Goal: Task Accomplishment & Management: Complete application form

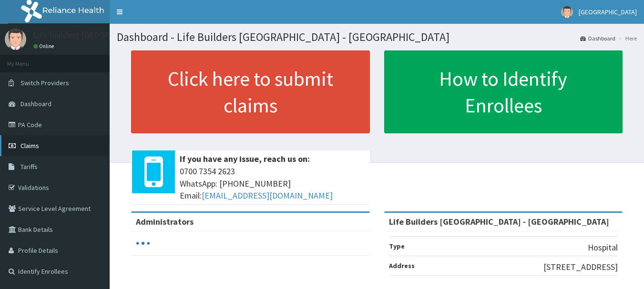
click at [28, 144] on span "Claims" at bounding box center [30, 146] width 19 height 9
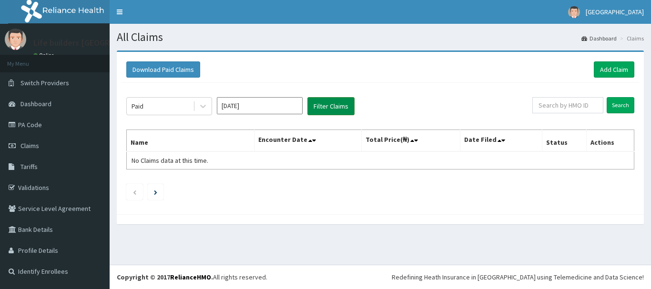
click at [332, 104] on button "Filter Claims" at bounding box center [331, 106] width 47 height 18
click at [326, 108] on button "Filter Claims" at bounding box center [331, 106] width 47 height 18
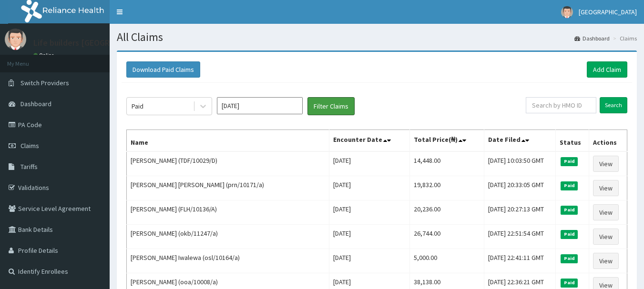
scroll to position [95, 0]
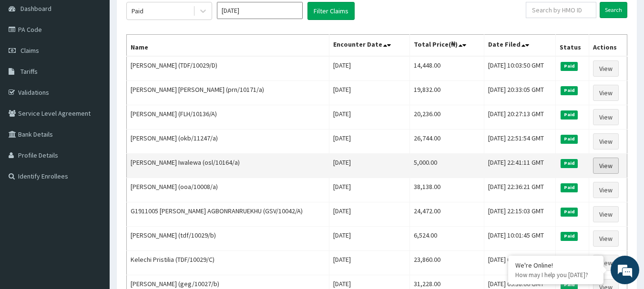
click at [612, 167] on link "View" at bounding box center [606, 166] width 26 height 16
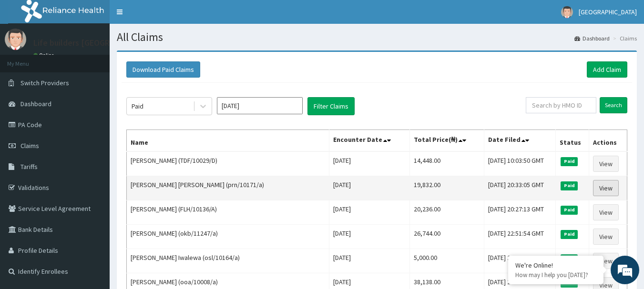
click at [603, 190] on link "View" at bounding box center [606, 188] width 26 height 16
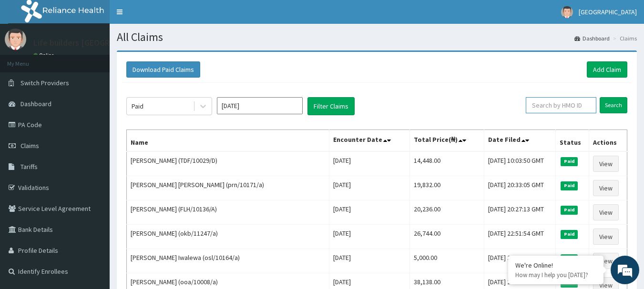
click at [559, 104] on input "text" at bounding box center [561, 105] width 71 height 16
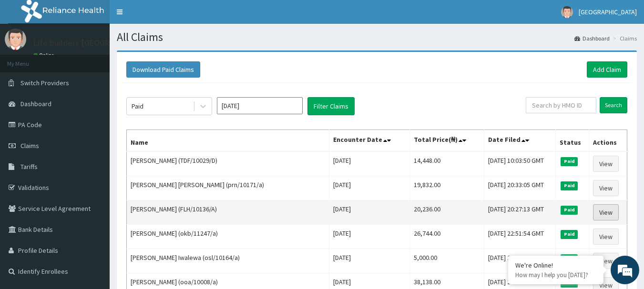
click at [607, 214] on link "View" at bounding box center [606, 213] width 26 height 16
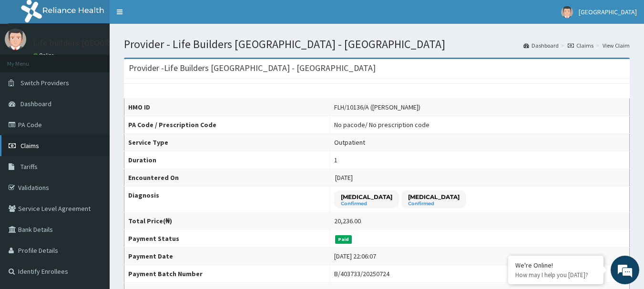
click at [33, 147] on span "Claims" at bounding box center [30, 146] width 19 height 9
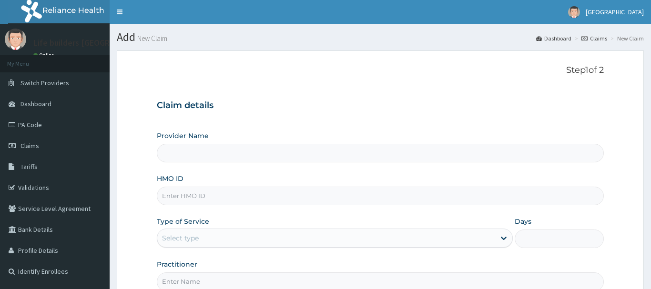
click at [198, 146] on input "Provider Name" at bounding box center [380, 153] width 447 height 19
click at [208, 200] on input "HMO ID" at bounding box center [377, 196] width 442 height 19
type input "SCB/10059/A"
click at [339, 124] on div "Claim details Provider Name HMO ID SCB/10059/A Type of Service Select type Days…" at bounding box center [377, 191] width 442 height 200
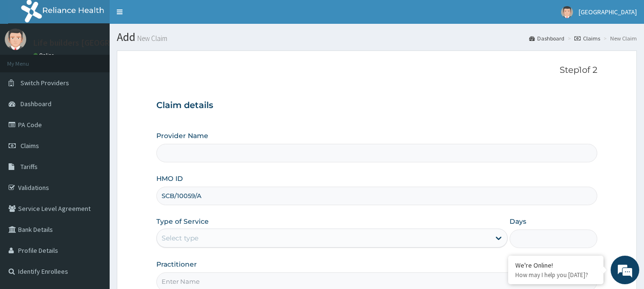
drag, startPoint x: 163, startPoint y: 194, endPoint x: 212, endPoint y: 198, distance: 49.3
click at [212, 198] on input "SCB/10059/A" at bounding box center [377, 196] width 442 height 19
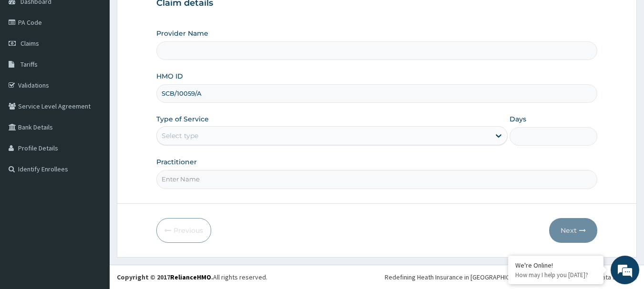
click at [193, 139] on div "Select type" at bounding box center [180, 136] width 37 height 10
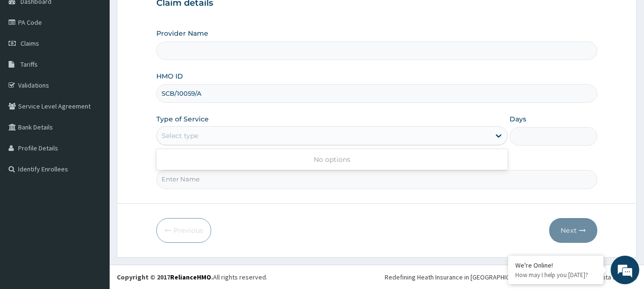
scroll to position [7, 0]
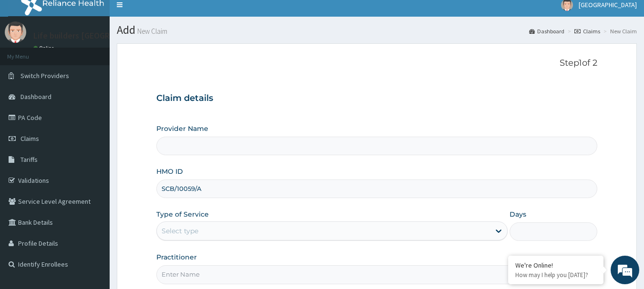
drag, startPoint x: 162, startPoint y: 188, endPoint x: 210, endPoint y: 194, distance: 48.5
click at [210, 194] on input "SCB/10059/A" at bounding box center [377, 189] width 442 height 19
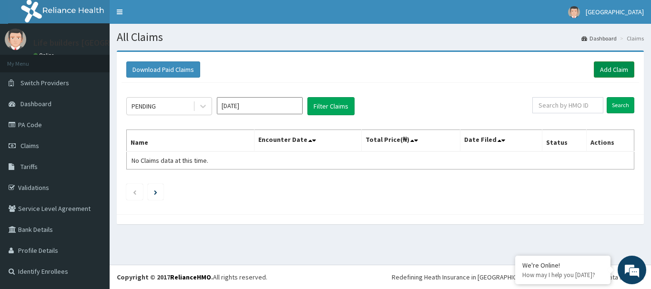
click at [610, 71] on link "Add Claim" at bounding box center [614, 70] width 41 height 16
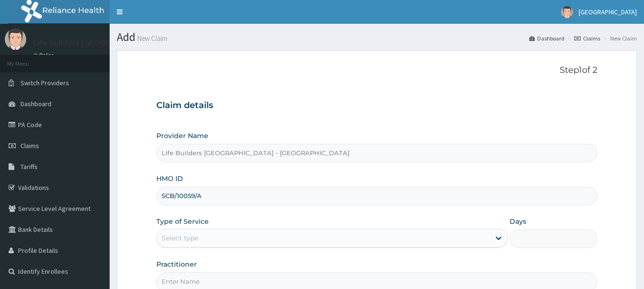
scroll to position [95, 0]
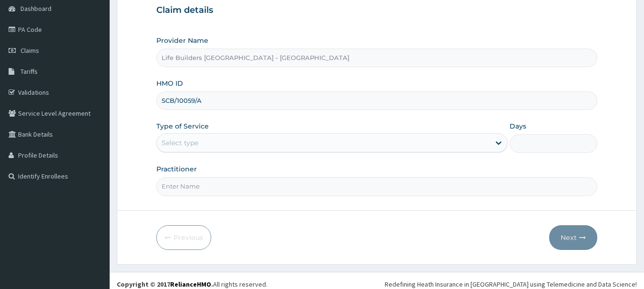
type input "SCB/10059/A"
click at [182, 150] on div "Select type" at bounding box center [323, 142] width 333 height 15
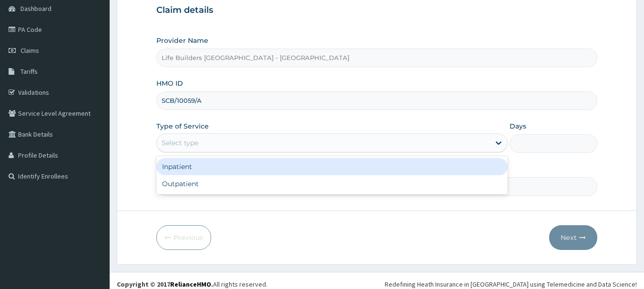
scroll to position [0, 0]
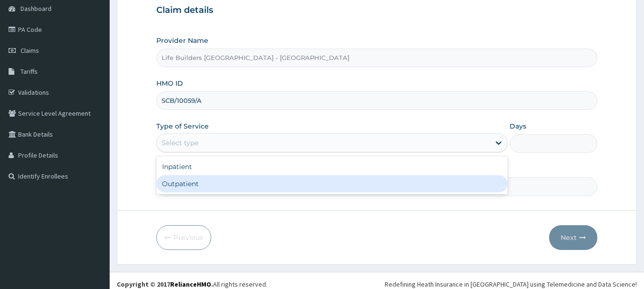
click at [186, 185] on div "Outpatient" at bounding box center [331, 183] width 351 height 17
click at [186, 185] on input "Practitioner" at bounding box center [377, 186] width 442 height 19
type input "1"
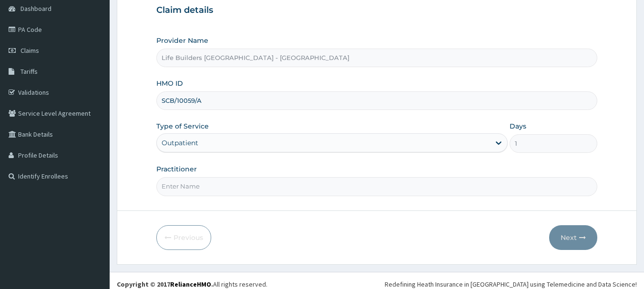
drag, startPoint x: 186, startPoint y: 185, endPoint x: 179, endPoint y: 194, distance: 11.5
click at [186, 185] on input "Practitioner" at bounding box center [377, 186] width 442 height 19
click at [179, 194] on input "Practitioner" at bounding box center [377, 186] width 442 height 19
type input "DR UCHE"
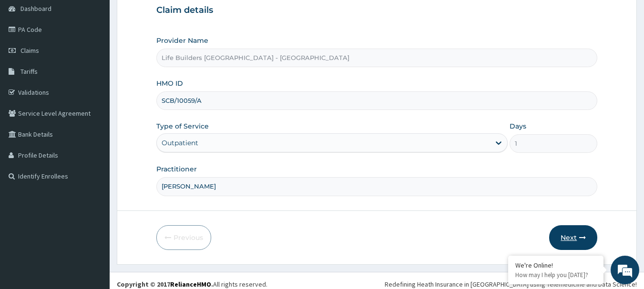
click at [575, 236] on button "Next" at bounding box center [573, 238] width 48 height 25
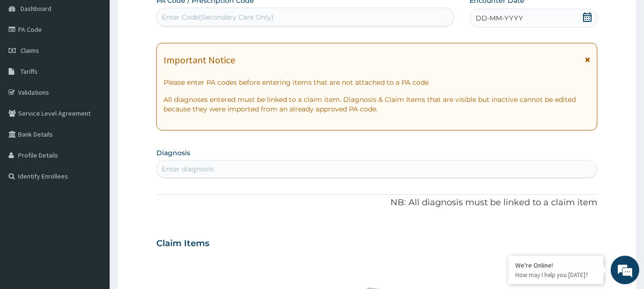
scroll to position [48, 0]
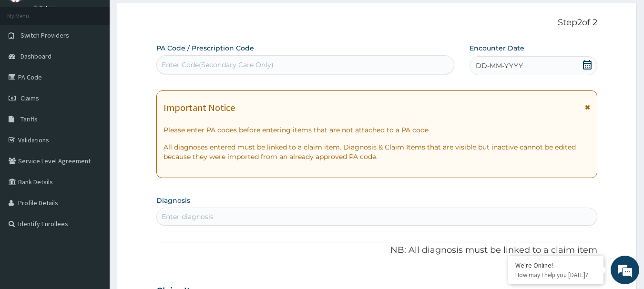
click at [588, 64] on icon at bounding box center [588, 65] width 10 height 10
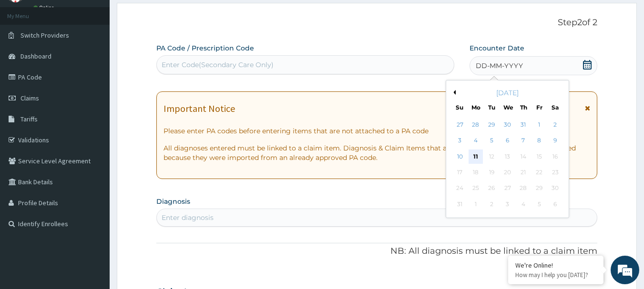
scroll to position [0, 0]
click at [491, 141] on div "5" at bounding box center [492, 141] width 14 height 14
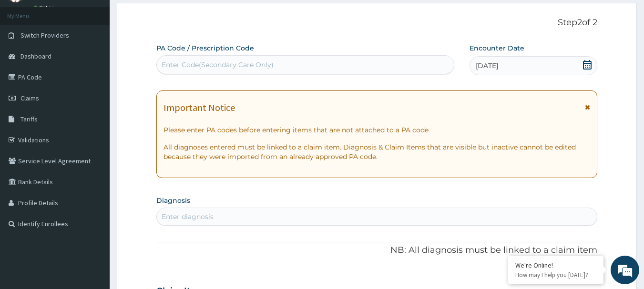
click at [588, 105] on icon at bounding box center [587, 107] width 5 height 7
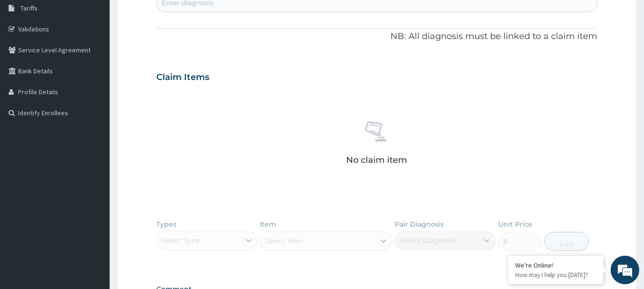
scroll to position [143, 0]
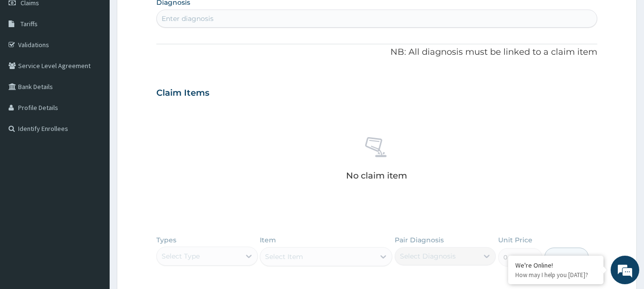
click at [206, 21] on div "Enter diagnosis" at bounding box center [188, 19] width 52 height 10
type input "urinary tract"
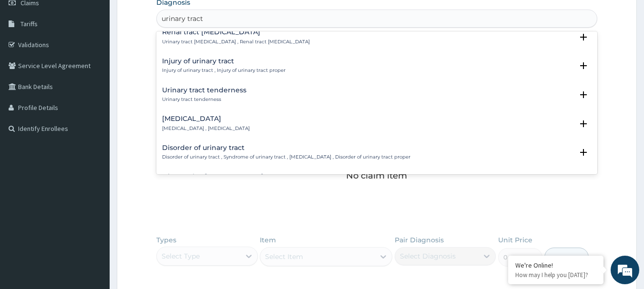
scroll to position [238, 0]
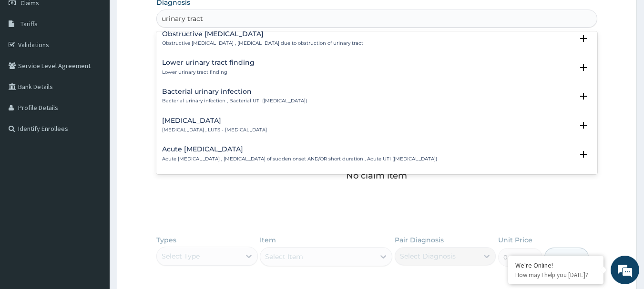
click at [226, 146] on h4 "Acute urinary tract infection" at bounding box center [299, 149] width 275 height 7
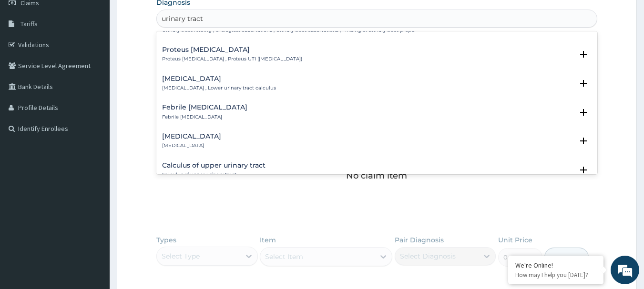
scroll to position [382, 0]
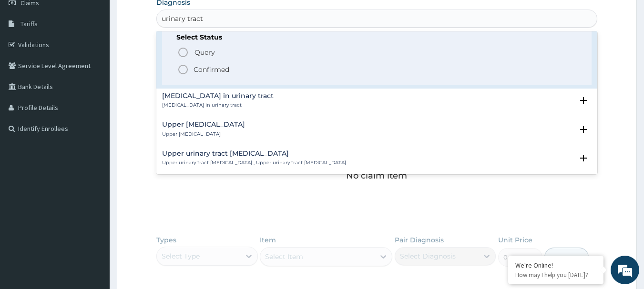
click at [181, 72] on icon "status option filled" at bounding box center [182, 69] width 11 height 11
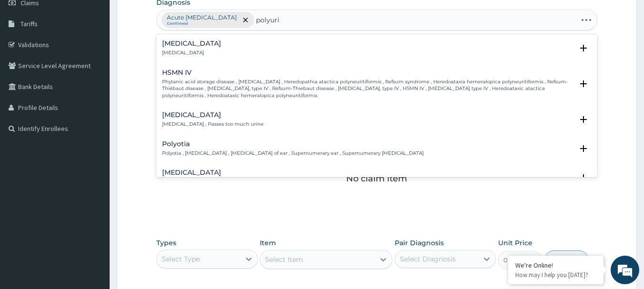
type input "polyuria"
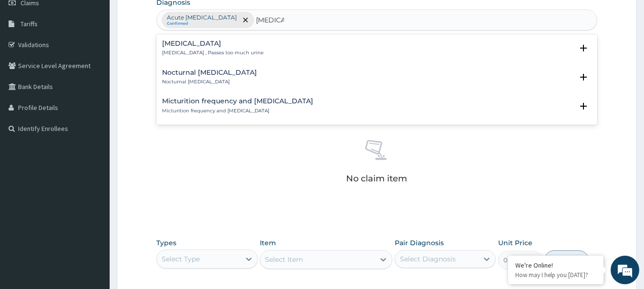
click at [175, 42] on h4 "Polyuria" at bounding box center [213, 43] width 102 height 7
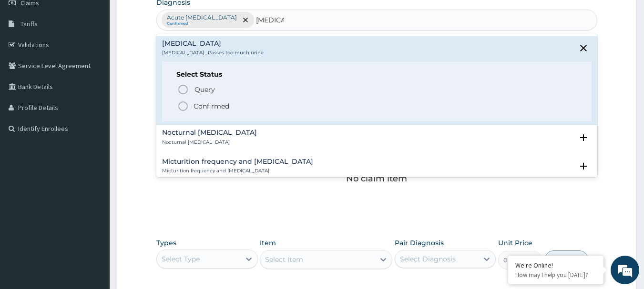
click at [186, 106] on icon "status option filled" at bounding box center [182, 106] width 11 height 11
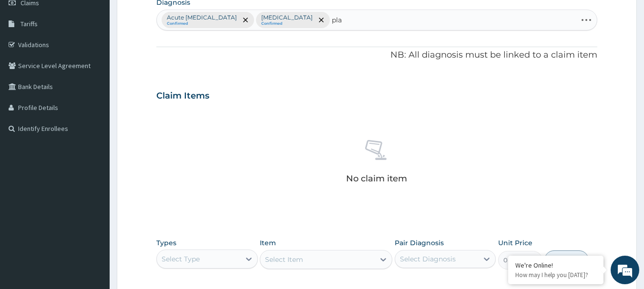
type input "plas"
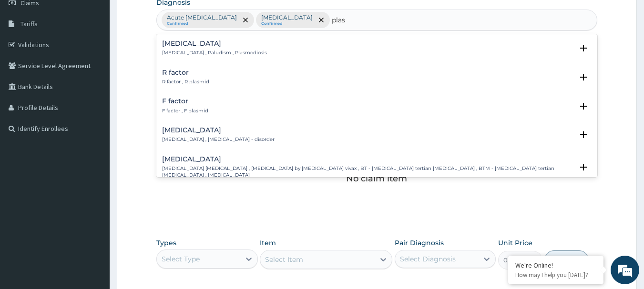
click at [178, 42] on h4 "Malaria" at bounding box center [214, 43] width 105 height 7
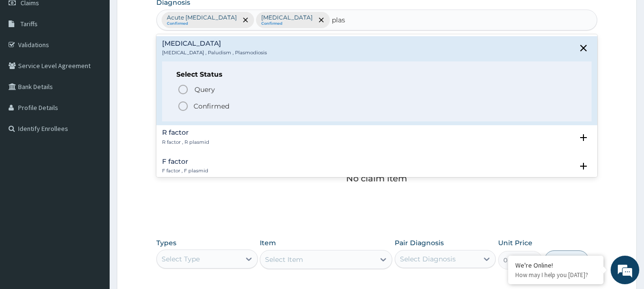
click at [183, 105] on icon "status option filled" at bounding box center [182, 106] width 11 height 11
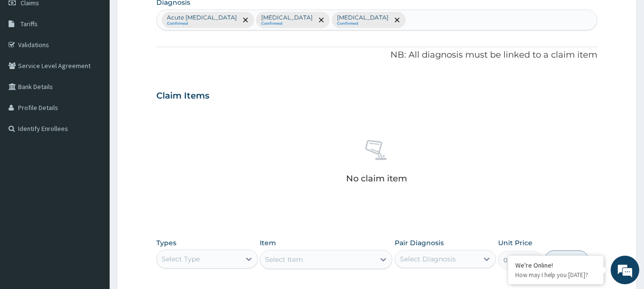
scroll to position [286, 0]
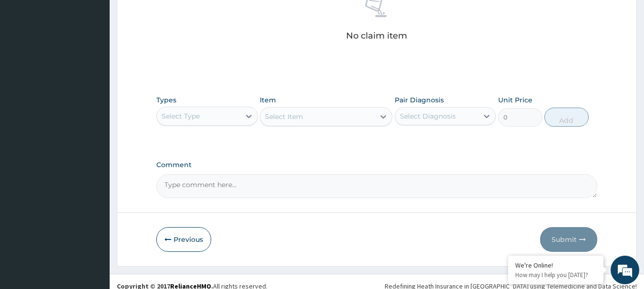
click at [178, 116] on div "Select Type" at bounding box center [181, 117] width 38 height 10
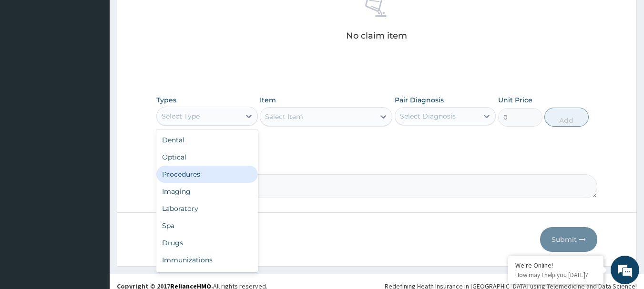
click at [180, 177] on div "Procedures" at bounding box center [207, 174] width 102 height 17
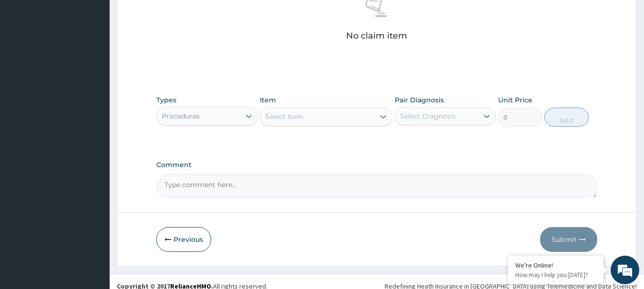
click at [283, 121] on div "Select Item" at bounding box center [284, 117] width 38 height 10
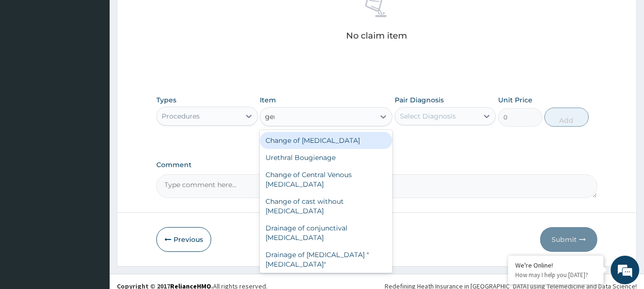
type input "general p"
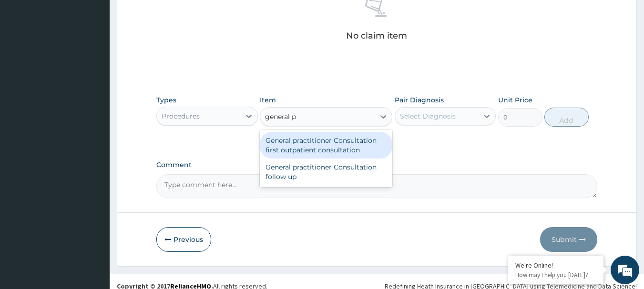
click at [301, 145] on div "General practitioner Consultation first outpatient consultation" at bounding box center [326, 145] width 133 height 27
type input "3000"
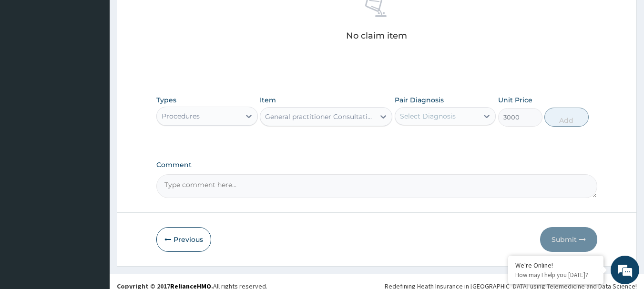
click at [421, 123] on div "Select Diagnosis" at bounding box center [436, 116] width 83 height 15
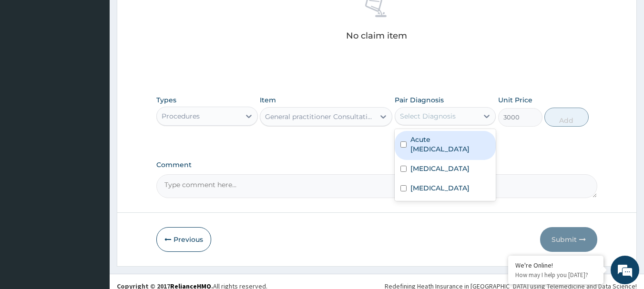
click at [425, 142] on label "Acute urinary tract infection" at bounding box center [451, 144] width 80 height 19
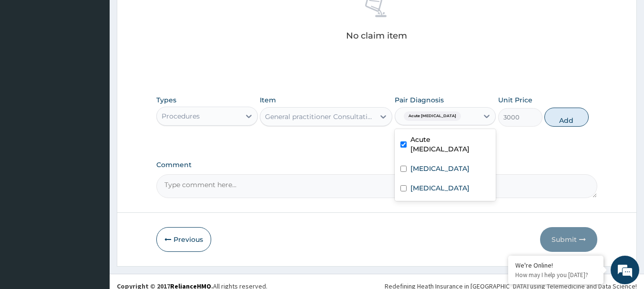
checkbox input "true"
click at [433, 171] on label "Polyuria" at bounding box center [440, 169] width 59 height 10
checkbox input "true"
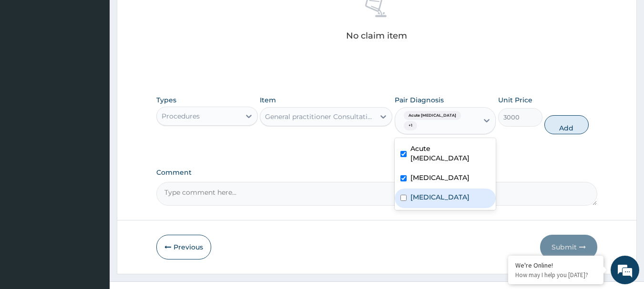
click at [433, 191] on div "Malaria" at bounding box center [446, 199] width 102 height 20
checkbox input "true"
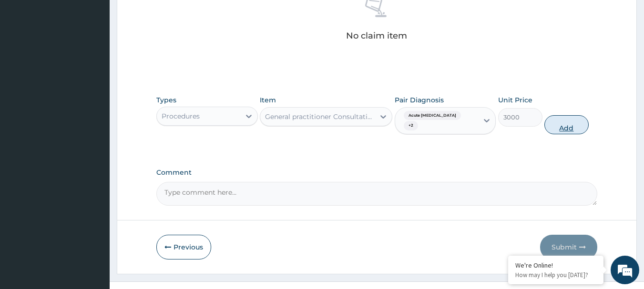
click at [572, 130] on button "Add" at bounding box center [567, 124] width 44 height 19
type input "0"
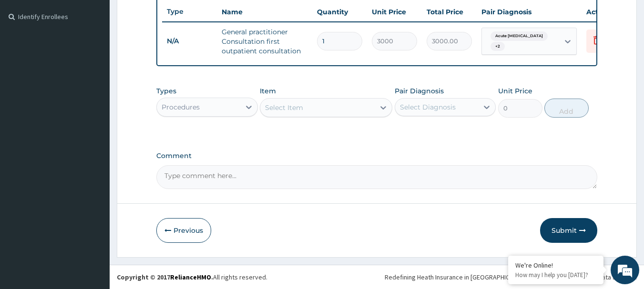
scroll to position [262, 0]
click at [296, 110] on div "Select Item" at bounding box center [284, 108] width 38 height 10
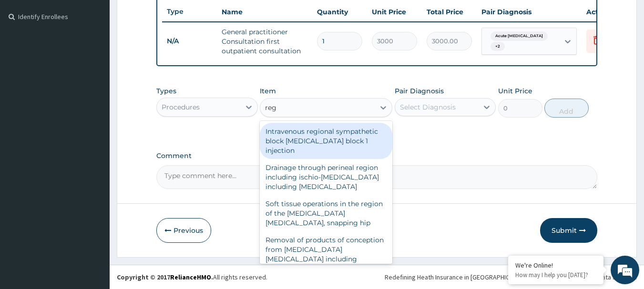
type input "registra"
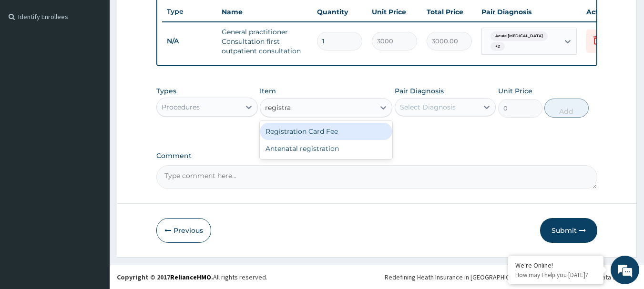
click at [296, 130] on div "Registration Card Fee" at bounding box center [326, 131] width 133 height 17
type input "2000"
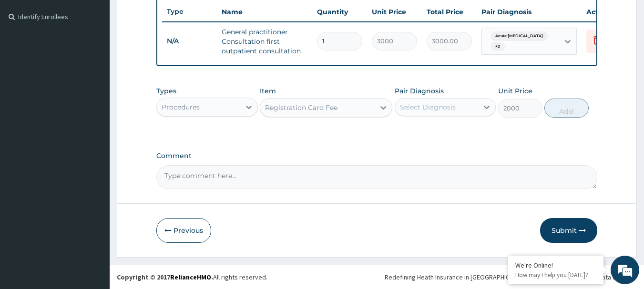
click at [436, 106] on div "Select Diagnosis" at bounding box center [428, 108] width 56 height 10
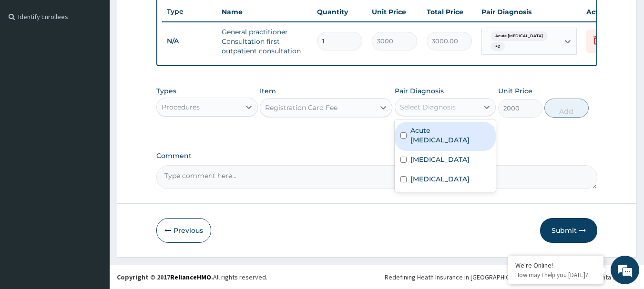
click at [436, 133] on label "Acute urinary tract infection" at bounding box center [451, 135] width 80 height 19
checkbox input "true"
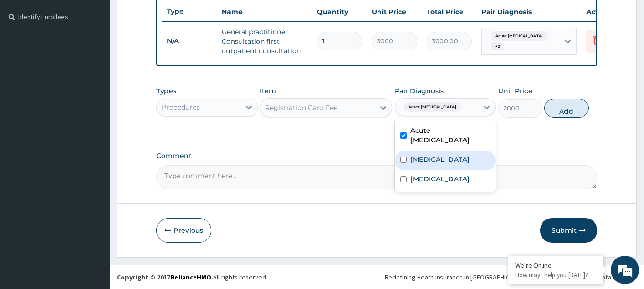
click at [424, 162] on label "Polyuria" at bounding box center [440, 160] width 59 height 10
checkbox input "true"
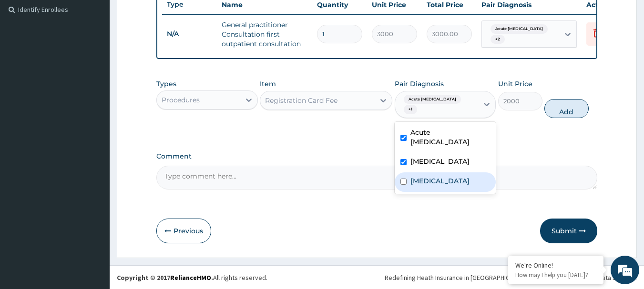
click at [425, 186] on label "Malaria" at bounding box center [440, 181] width 59 height 10
checkbox input "true"
click at [577, 116] on button "Add" at bounding box center [567, 108] width 44 height 19
type input "0"
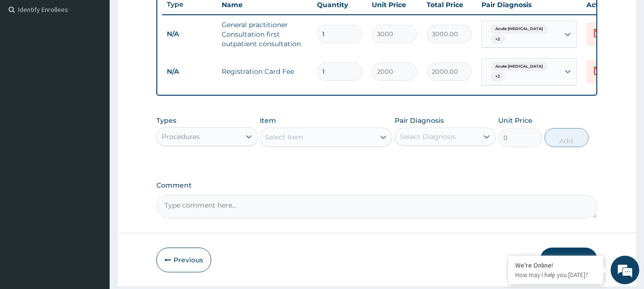
click at [209, 144] on div "Procedures" at bounding box center [198, 136] width 83 height 15
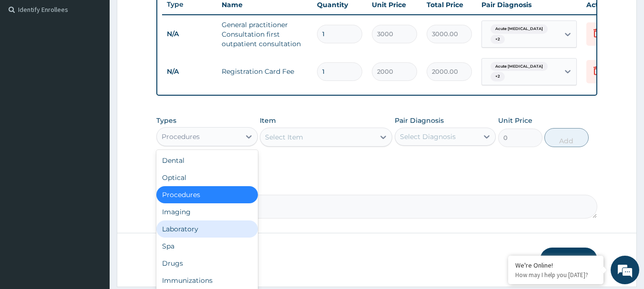
click at [208, 238] on div "Laboratory" at bounding box center [207, 229] width 102 height 17
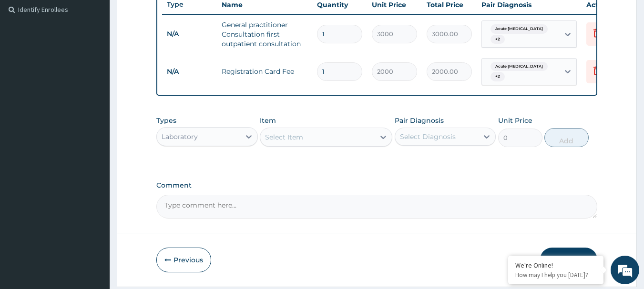
click at [287, 142] on div "Select Item" at bounding box center [284, 138] width 38 height 10
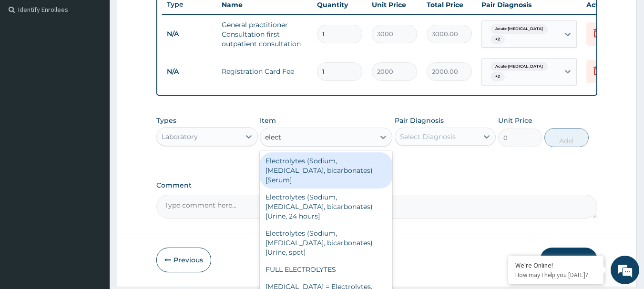
type input "electr"
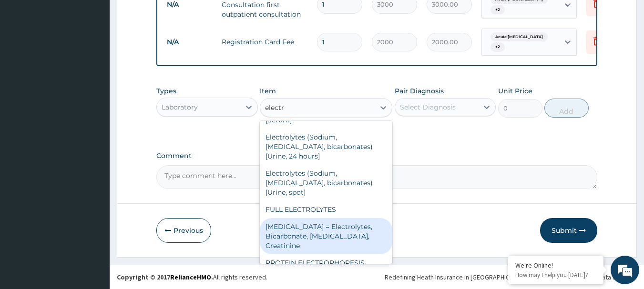
scroll to position [0, 0]
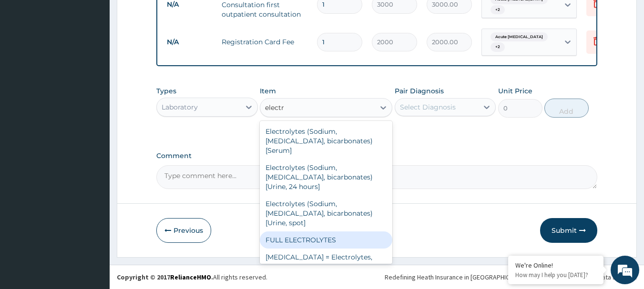
click at [276, 232] on div "FULL ELECTROLYTES" at bounding box center [326, 240] width 133 height 17
type input "4000"
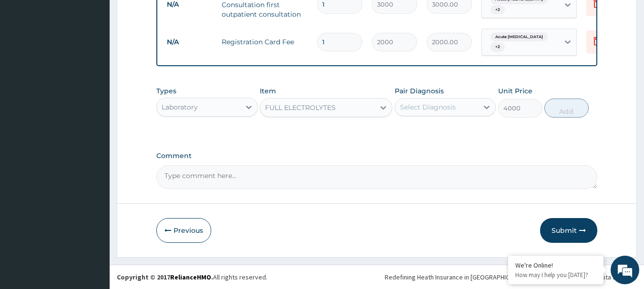
click at [446, 118] on div "Pair Diagnosis Select Diagnosis" at bounding box center [446, 101] width 102 height 31
click at [446, 113] on div "Select Diagnosis" at bounding box center [436, 107] width 83 height 15
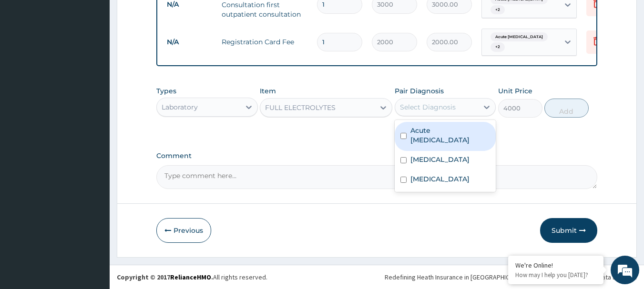
click at [441, 136] on label "Acute urinary tract infection" at bounding box center [451, 135] width 80 height 19
checkbox input "true"
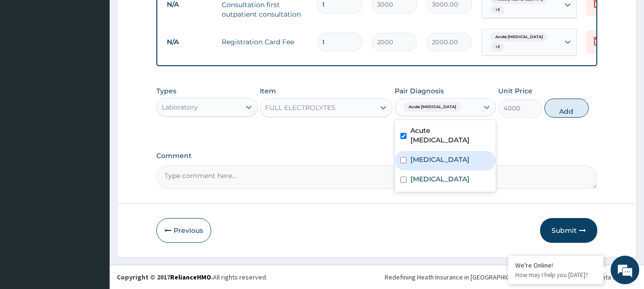
click at [434, 164] on label "Polyuria" at bounding box center [440, 160] width 59 height 10
checkbox input "true"
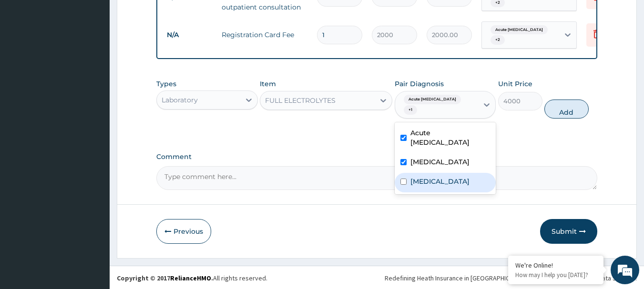
click at [430, 185] on label "[MEDICAL_DATA]" at bounding box center [440, 182] width 59 height 10
checkbox input "true"
click at [572, 118] on button "Add" at bounding box center [567, 109] width 44 height 19
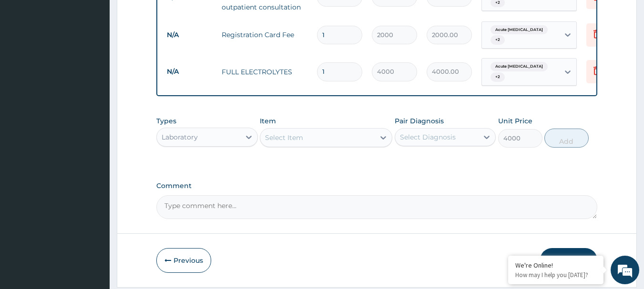
type input "0"
click at [341, 145] on div "Select Item" at bounding box center [317, 137] width 114 height 15
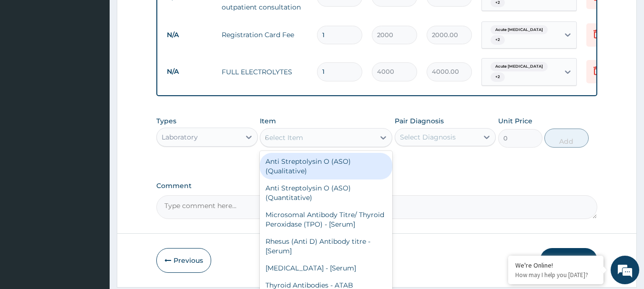
type input "urea"
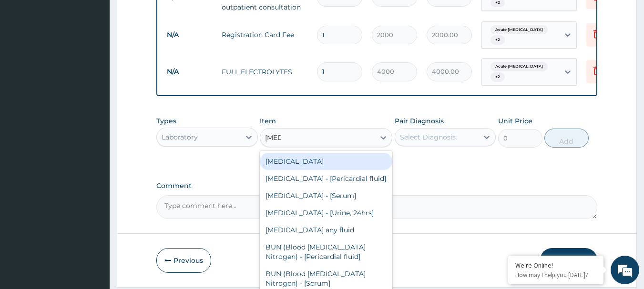
click at [300, 170] on div "[MEDICAL_DATA]" at bounding box center [326, 161] width 133 height 17
type input "1000"
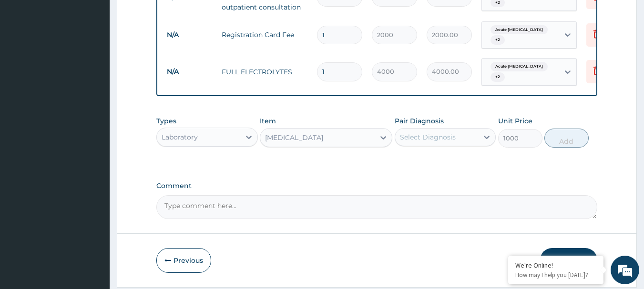
click at [454, 142] on div "Select Diagnosis" at bounding box center [428, 138] width 56 height 10
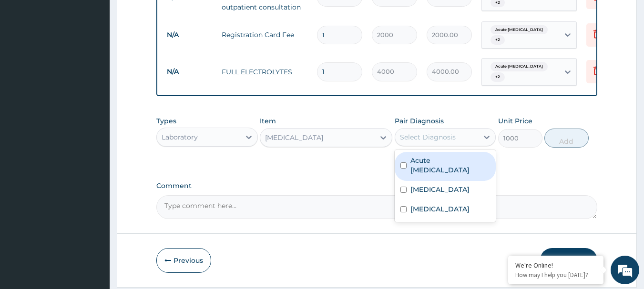
click at [448, 174] on label "Acute urinary tract infection" at bounding box center [451, 165] width 80 height 19
checkbox input "true"
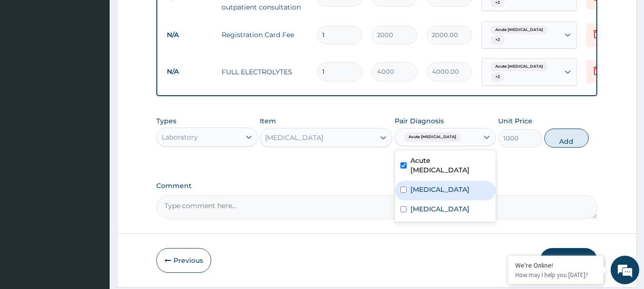
click at [427, 201] on div "Polyuria" at bounding box center [446, 191] width 102 height 20
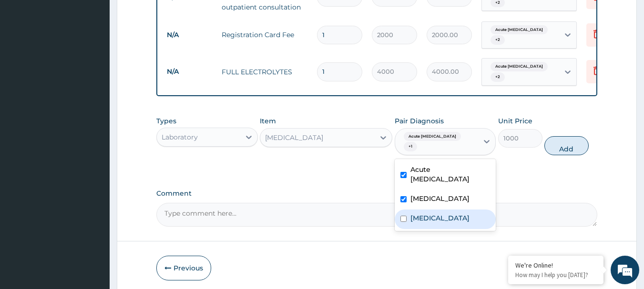
checkbox input "true"
click at [426, 221] on label "[MEDICAL_DATA]" at bounding box center [440, 219] width 59 height 10
click at [424, 223] on label "[MEDICAL_DATA]" at bounding box center [440, 219] width 59 height 10
checkbox input "false"
click at [570, 155] on button "Add" at bounding box center [567, 145] width 44 height 19
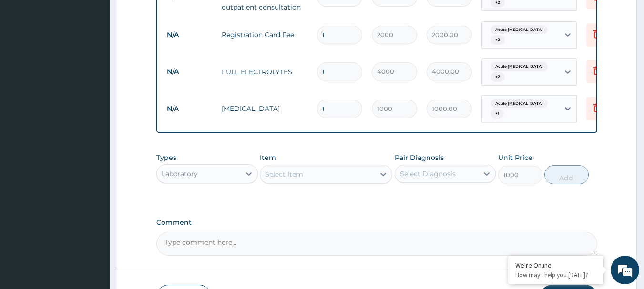
type input "0"
click at [319, 180] on div "Select Item" at bounding box center [317, 174] width 114 height 15
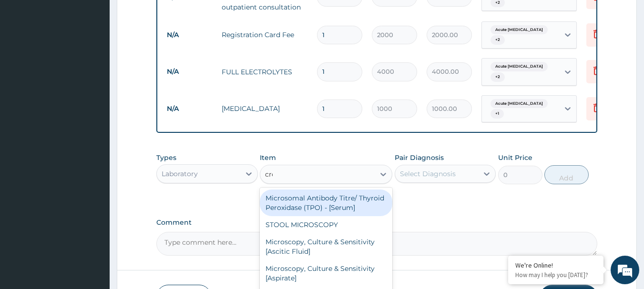
type input "creat"
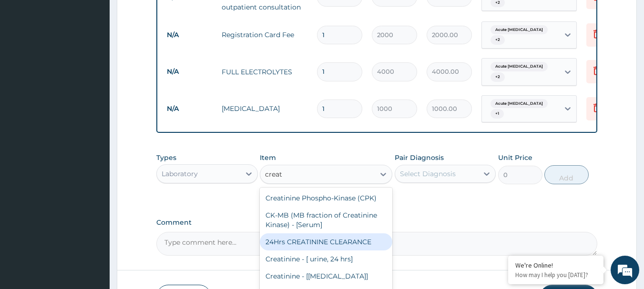
click at [294, 247] on div "24Hrs CREATININE CLEARANCE" at bounding box center [326, 242] width 133 height 17
type input "2000"
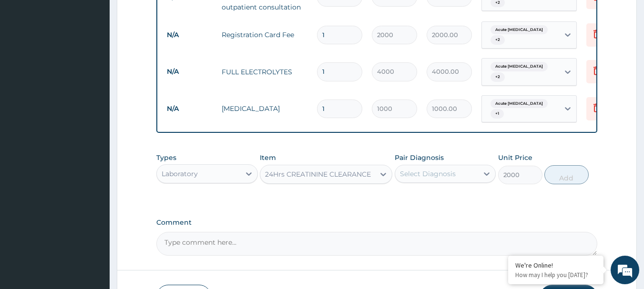
click at [413, 179] on div "Select Diagnosis" at bounding box center [428, 174] width 56 height 10
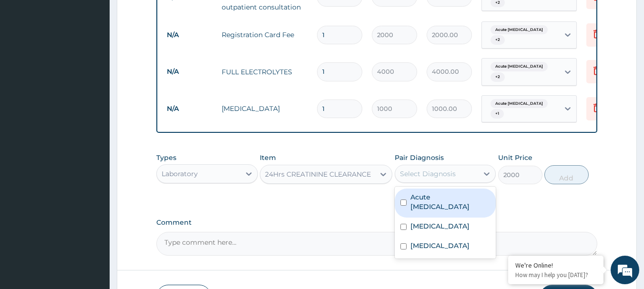
click at [421, 208] on label "Acute urinary tract infection" at bounding box center [451, 202] width 80 height 19
checkbox input "true"
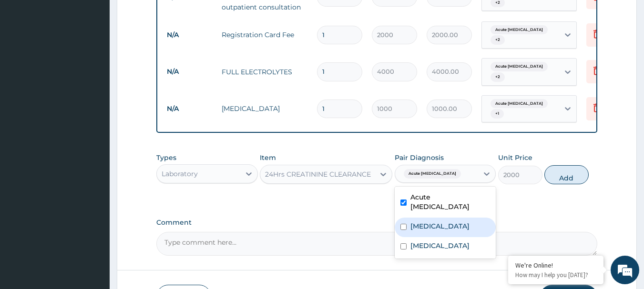
click at [418, 231] on label "Polyuria" at bounding box center [440, 227] width 59 height 10
checkbox input "true"
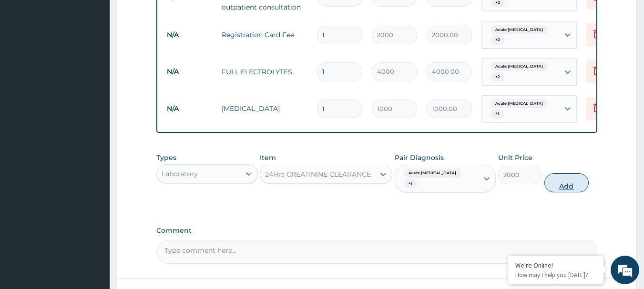
click at [573, 191] on button "Add" at bounding box center [567, 183] width 44 height 19
type input "0"
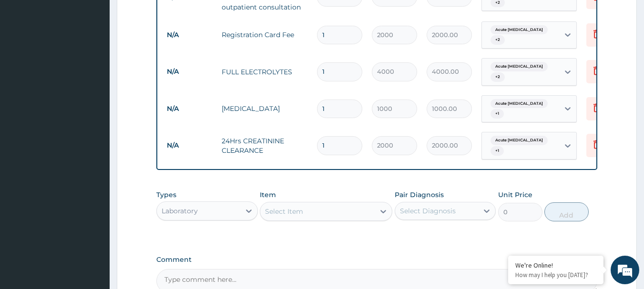
click at [301, 216] on div "Select Item" at bounding box center [284, 212] width 38 height 10
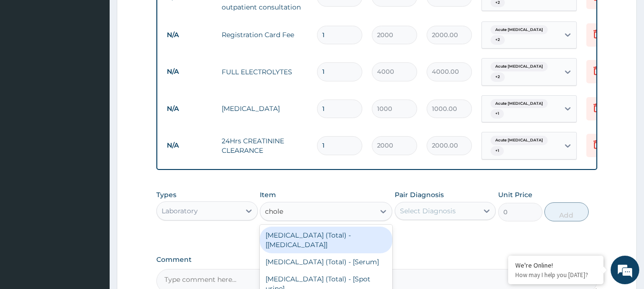
type input "choles"
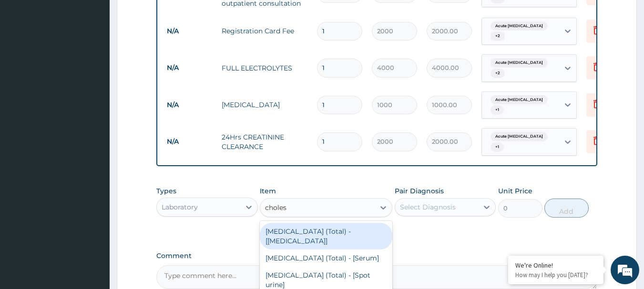
scroll to position [394, 0]
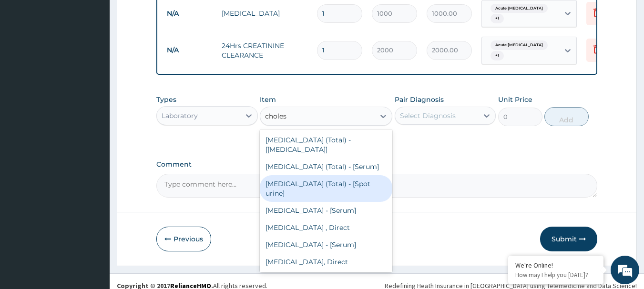
click at [283, 181] on div "Cholesterol (Total) - [Spot urine]" at bounding box center [326, 188] width 133 height 27
type input "2000"
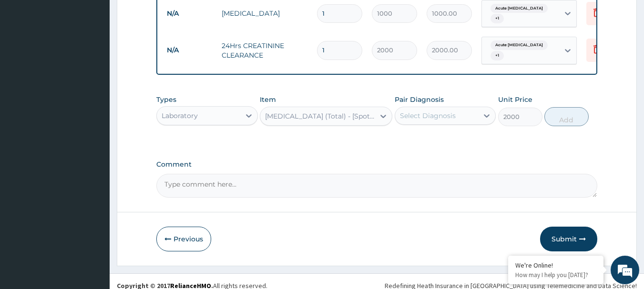
click at [453, 121] on div "Select Diagnosis" at bounding box center [428, 116] width 56 height 10
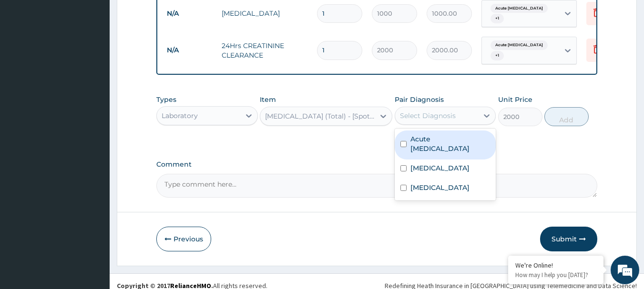
click at [441, 150] on label "Acute urinary tract infection" at bounding box center [451, 143] width 80 height 19
checkbox input "true"
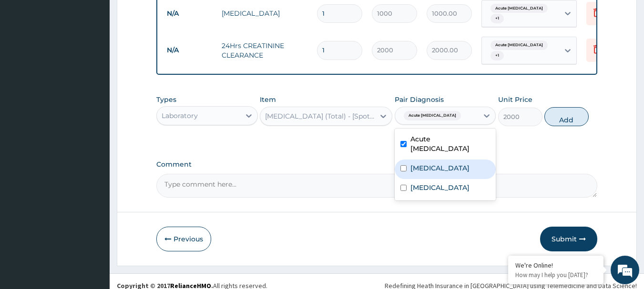
click at [435, 173] on label "Polyuria" at bounding box center [440, 169] width 59 height 10
checkbox input "true"
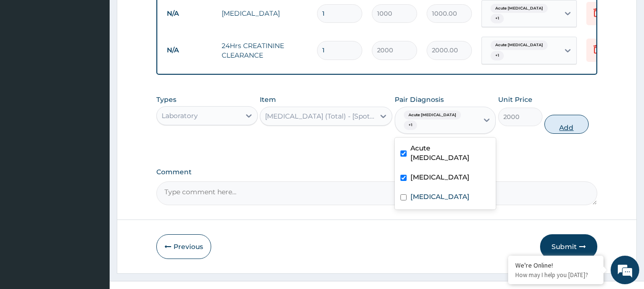
click at [567, 134] on button "Add" at bounding box center [567, 124] width 44 height 19
type input "0"
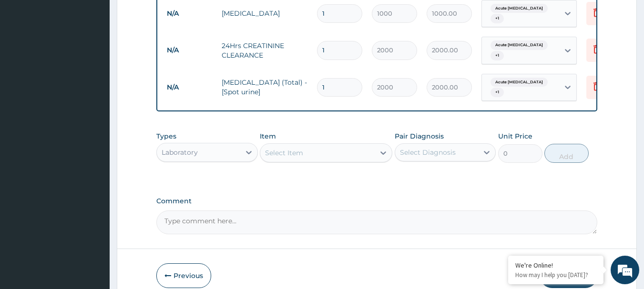
click at [317, 157] on div "Select Item" at bounding box center [317, 152] width 114 height 15
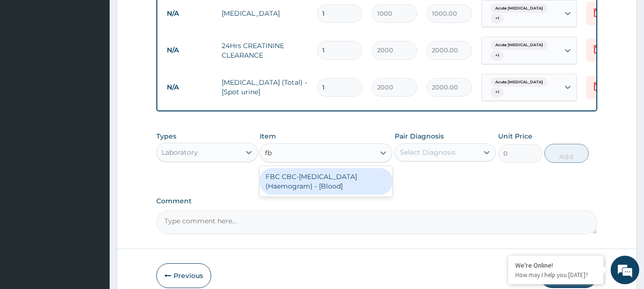
type input "fbc"
click at [310, 186] on div "FBC CBC-Complete Blood Count (Haemogram) - [Blood]" at bounding box center [326, 181] width 133 height 27
type input "3000"
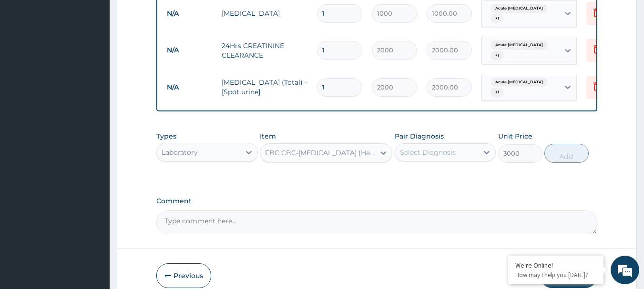
click at [462, 160] on div "Select Diagnosis" at bounding box center [436, 152] width 83 height 15
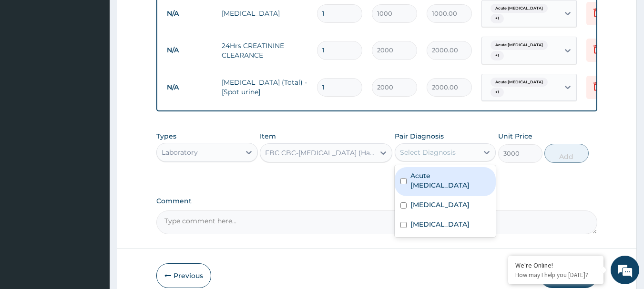
click at [437, 188] on label "Acute urinary tract infection" at bounding box center [451, 180] width 80 height 19
checkbox input "true"
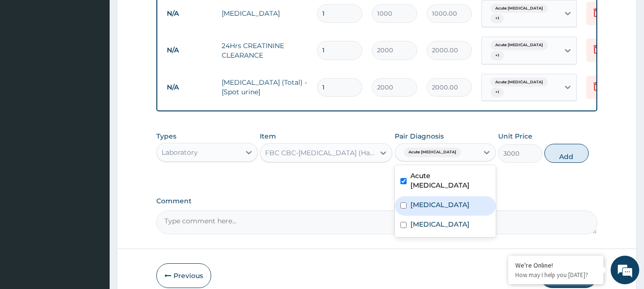
click at [435, 210] on label "Polyuria" at bounding box center [440, 205] width 59 height 10
checkbox input "true"
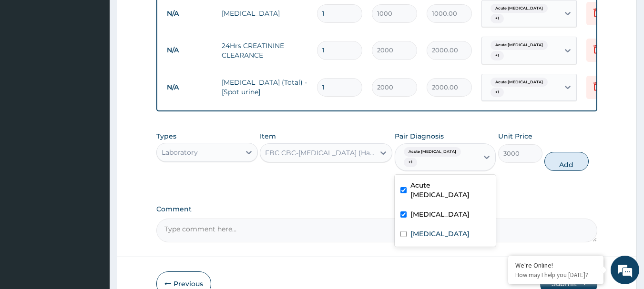
click at [569, 171] on button "Add" at bounding box center [567, 161] width 44 height 19
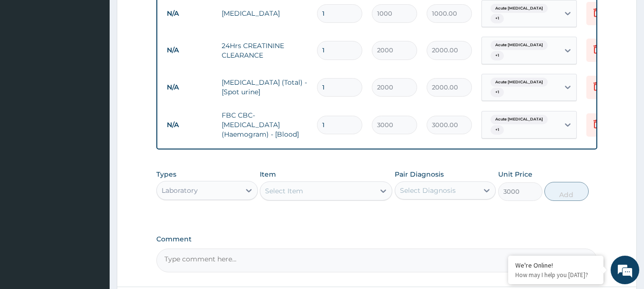
type input "0"
click at [308, 196] on div "Select Item" at bounding box center [317, 191] width 114 height 15
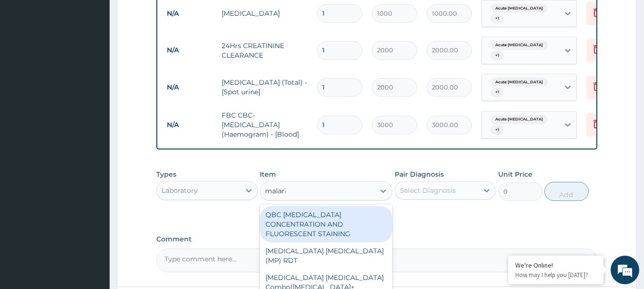
type input "malaria"
drag, startPoint x: 313, startPoint y: 235, endPoint x: 351, endPoint y: 222, distance: 40.3
click at [313, 235] on div "QBC MALARIA CONCENTRATION AND FLUORESCENT STAINING" at bounding box center [326, 224] width 133 height 36
type input "2000"
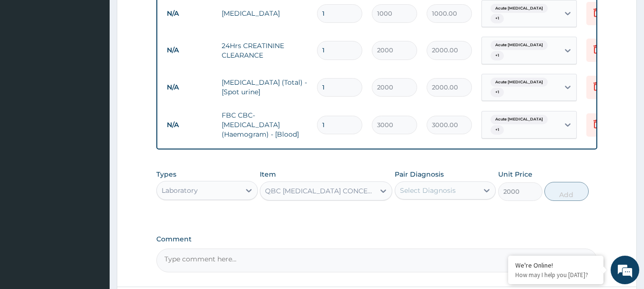
click at [440, 194] on div "Select Diagnosis" at bounding box center [428, 191] width 56 height 10
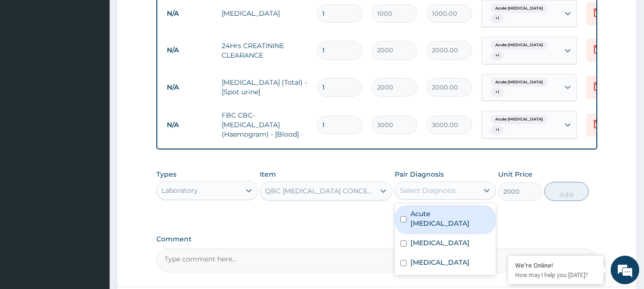
click at [435, 222] on label "Acute urinary tract infection" at bounding box center [451, 218] width 80 height 19
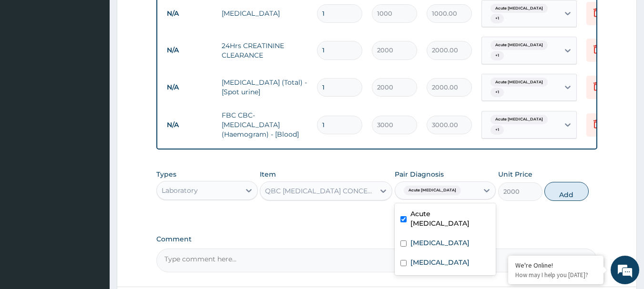
click at [433, 228] on label "Acute urinary tract infection" at bounding box center [451, 218] width 80 height 19
checkbox input "false"
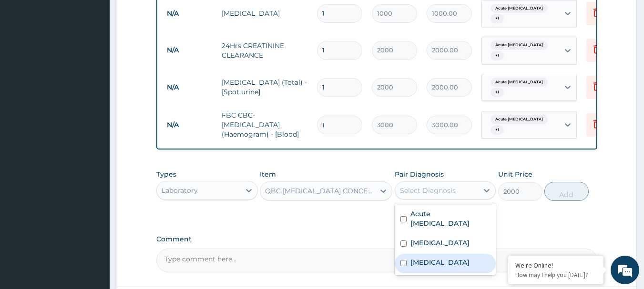
click at [424, 268] on label "Malaria" at bounding box center [440, 263] width 59 height 10
checkbox input "true"
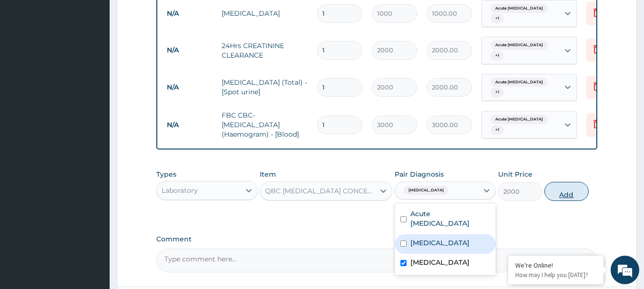
click at [571, 198] on button "Add" at bounding box center [567, 191] width 44 height 19
type input "0"
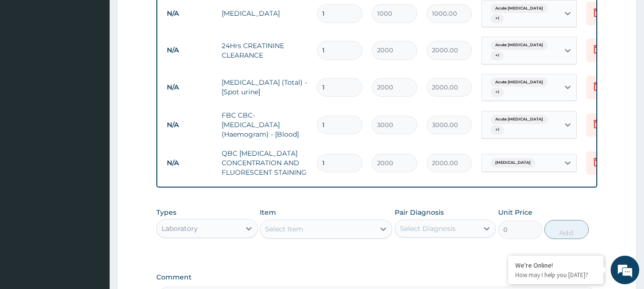
click at [289, 234] on div "Select Item" at bounding box center [284, 230] width 38 height 10
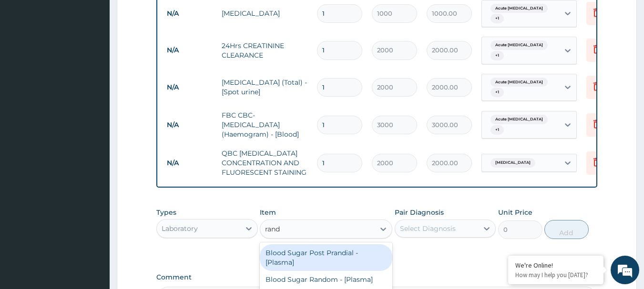
type input "rando"
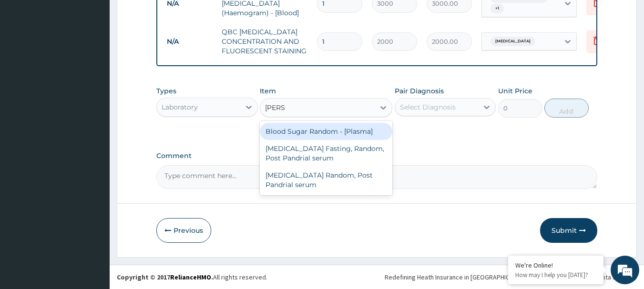
click at [310, 135] on div "Blood Sugar Random - [Plasma]" at bounding box center [326, 131] width 133 height 17
type input "1500"
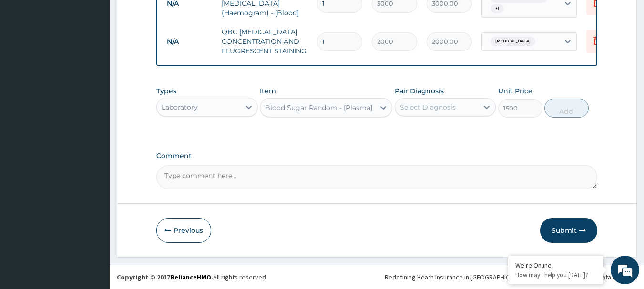
click at [438, 113] on div "Select Diagnosis" at bounding box center [436, 107] width 83 height 15
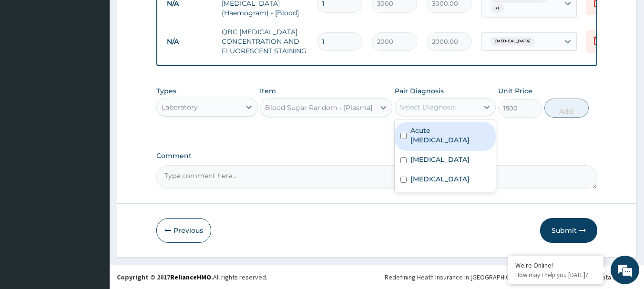
click at [436, 134] on label "Acute urinary tract infection" at bounding box center [451, 135] width 80 height 19
checkbox input "true"
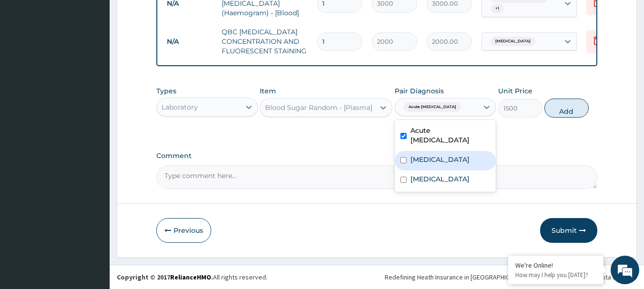
click at [429, 164] on label "Polyuria" at bounding box center [440, 160] width 59 height 10
checkbox input "true"
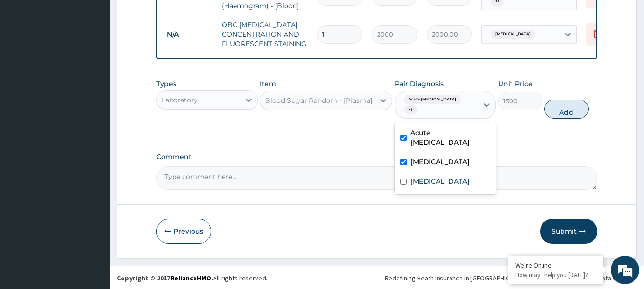
click at [564, 115] on button "Add" at bounding box center [567, 109] width 44 height 19
type input "0"
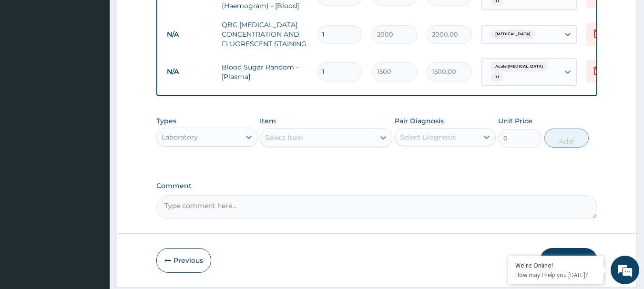
click at [318, 143] on div "Select Item" at bounding box center [317, 137] width 114 height 15
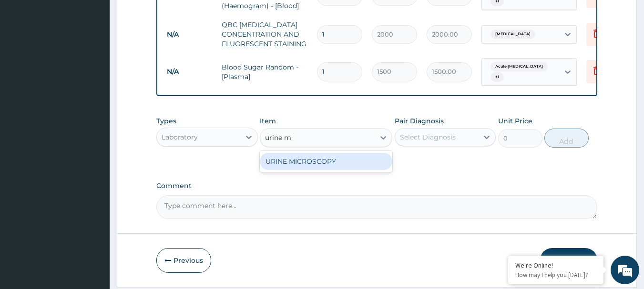
type input "urine"
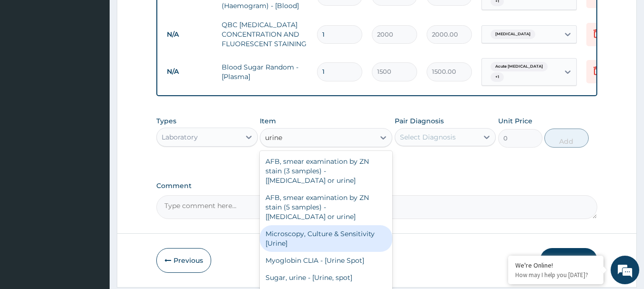
click at [296, 252] on div "Microscopy, Culture & Sensitivity [Urine]" at bounding box center [326, 239] width 133 height 27
type input "3500"
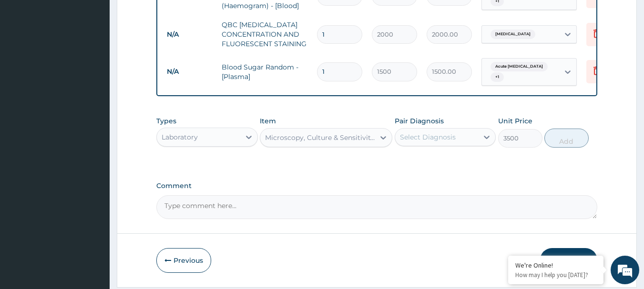
click at [437, 146] on div "Select Diagnosis" at bounding box center [446, 137] width 102 height 18
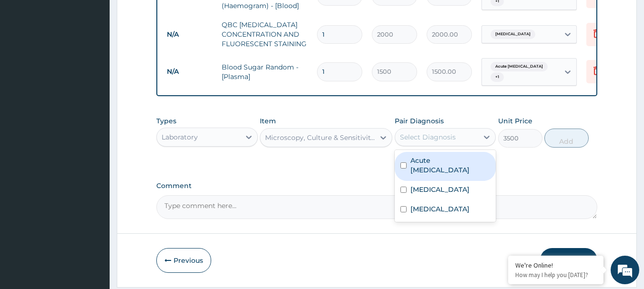
click at [431, 174] on label "Acute urinary tract infection" at bounding box center [451, 165] width 80 height 19
checkbox input "true"
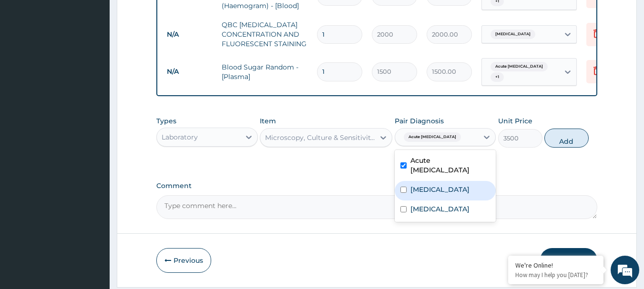
click at [426, 195] on label "Polyuria" at bounding box center [440, 190] width 59 height 10
checkbox input "true"
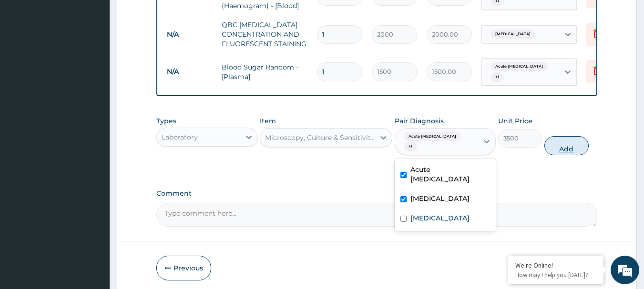
click at [565, 155] on button "Add" at bounding box center [567, 145] width 44 height 19
type input "0"
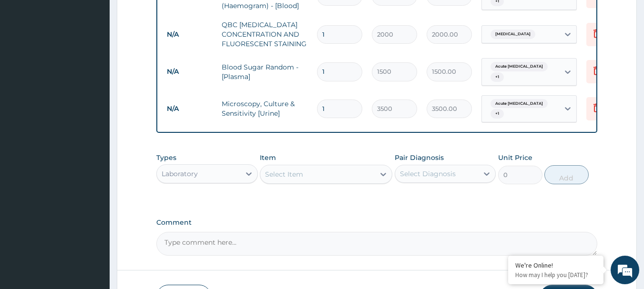
click at [320, 182] on div "Select Item" at bounding box center [317, 174] width 114 height 15
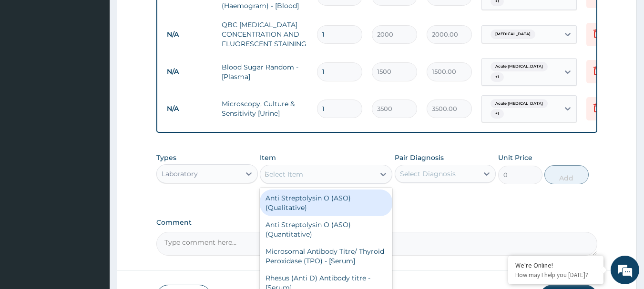
type input "hiv"
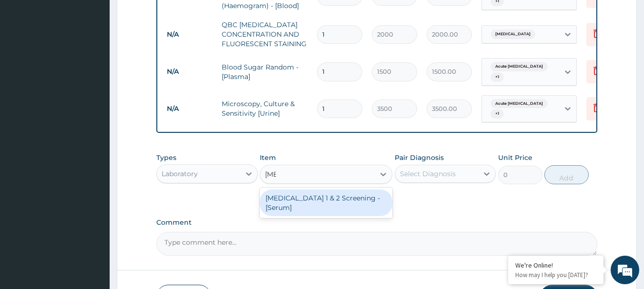
click at [316, 207] on div "HIV 1 & 2 Screening - [Serum]" at bounding box center [326, 203] width 133 height 27
type input "2000"
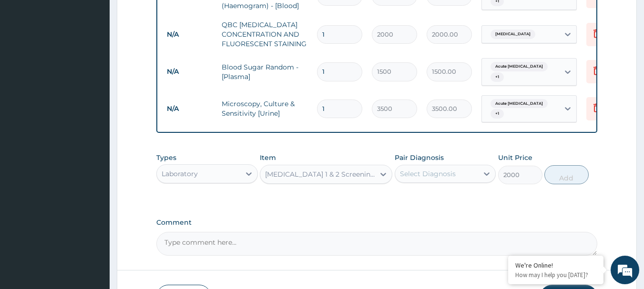
click at [450, 179] on div "Select Diagnosis" at bounding box center [428, 174] width 56 height 10
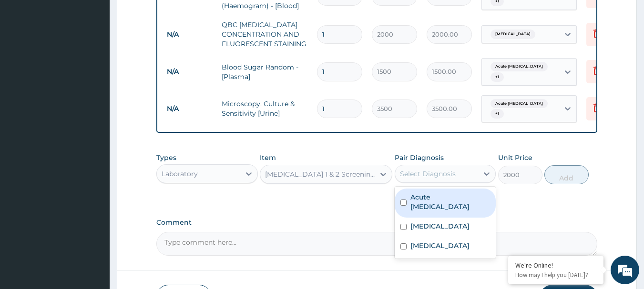
click at [436, 206] on label "Acute urinary tract infection" at bounding box center [451, 202] width 80 height 19
checkbox input "true"
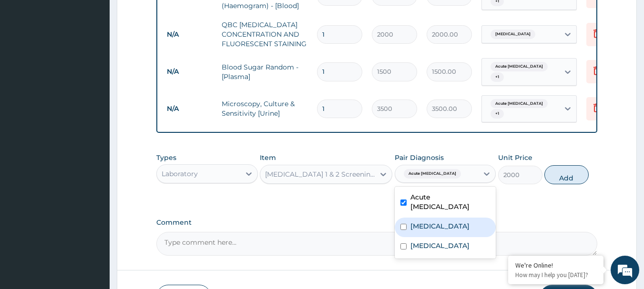
click at [429, 231] on label "Polyuria" at bounding box center [440, 227] width 59 height 10
checkbox input "true"
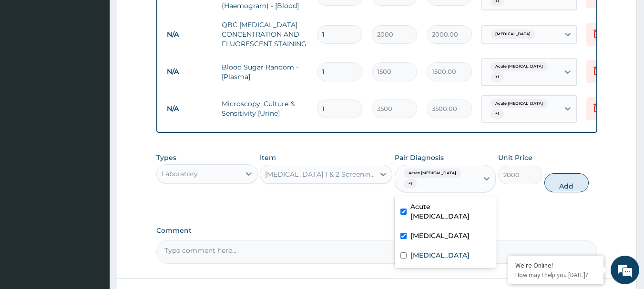
click at [571, 193] on button "Add" at bounding box center [567, 183] width 44 height 19
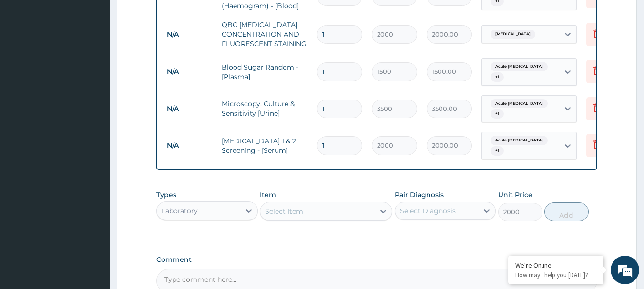
type input "0"
click at [330, 219] on div "Select Item" at bounding box center [317, 211] width 114 height 15
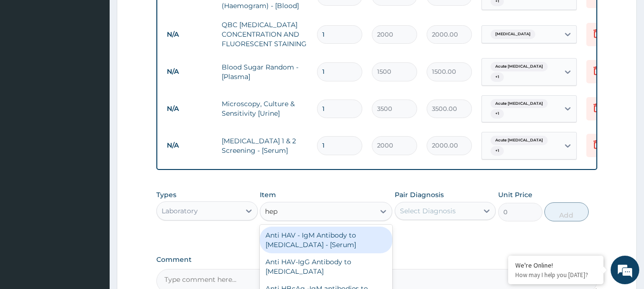
type input "hepa"
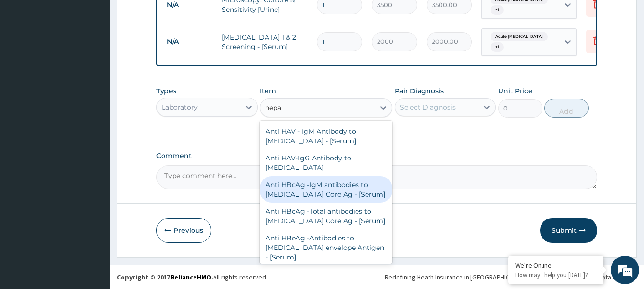
click at [292, 191] on div "Anti HBcAg -IgM antibodies to Hepatitis B Core Ag - [Serum]" at bounding box center [326, 189] width 133 height 27
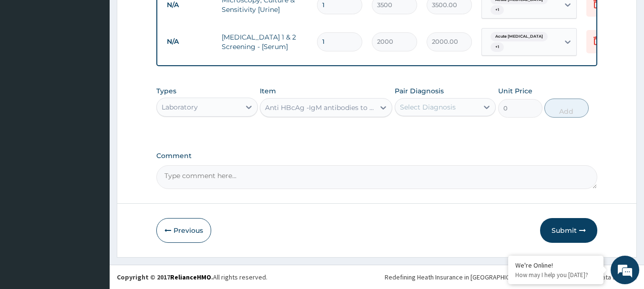
type input "4200"
click at [439, 107] on div "Select Diagnosis" at bounding box center [428, 108] width 56 height 10
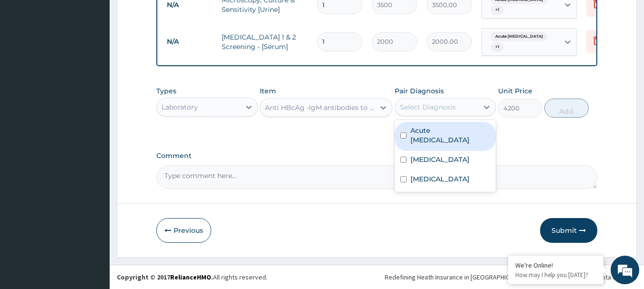
click at [438, 134] on label "Acute urinary tract infection" at bounding box center [451, 135] width 80 height 19
checkbox input "true"
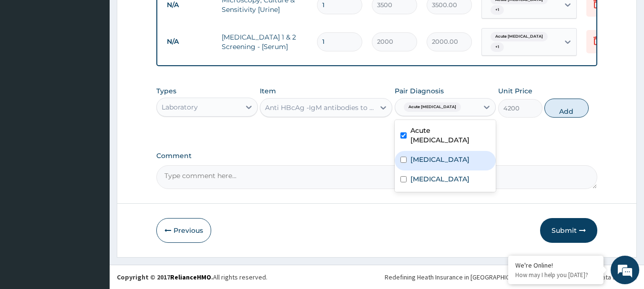
click at [429, 164] on label "Polyuria" at bounding box center [440, 160] width 59 height 10
checkbox input "true"
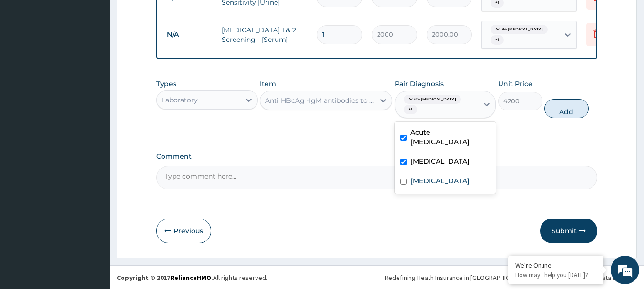
click at [576, 118] on button "Add" at bounding box center [567, 108] width 44 height 19
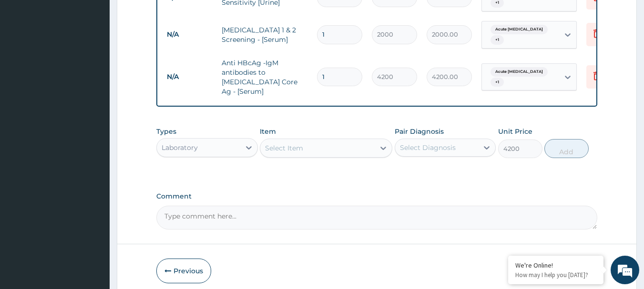
type input "0"
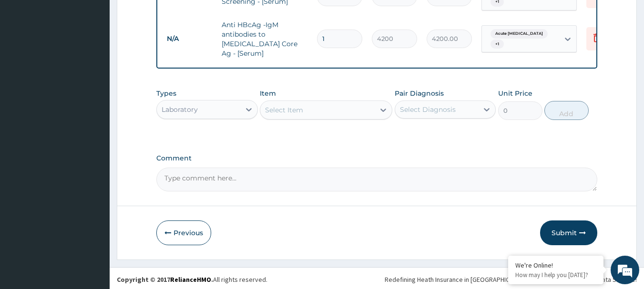
click at [557, 226] on button "Submit" at bounding box center [568, 233] width 57 height 25
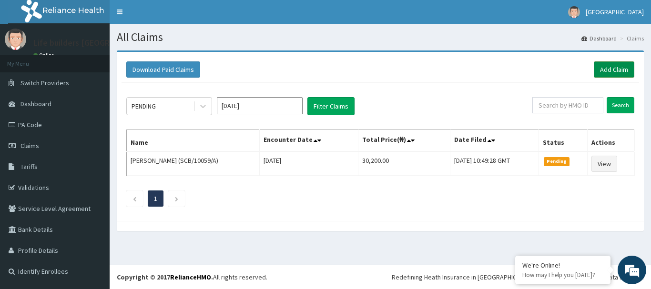
click at [609, 73] on link "Add Claim" at bounding box center [614, 70] width 41 height 16
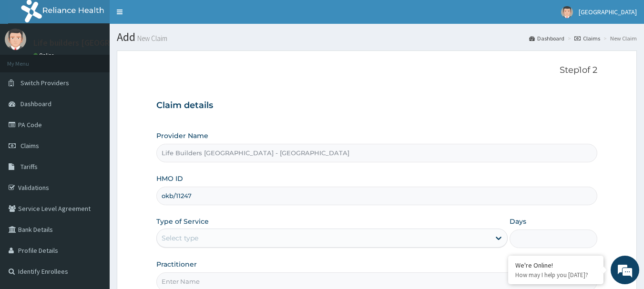
type input "okb/11247/a"
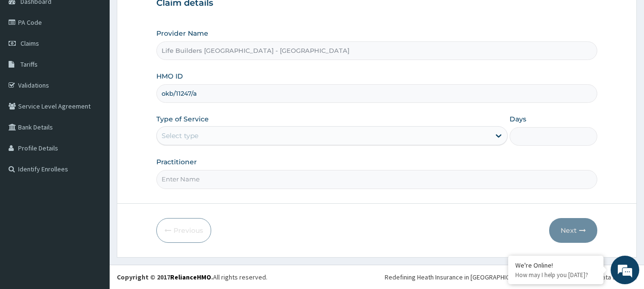
click at [197, 139] on div "Select type" at bounding box center [180, 136] width 37 height 10
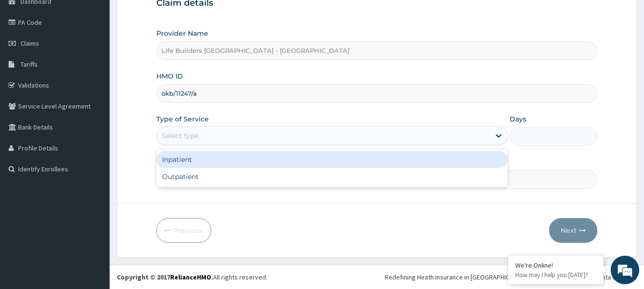
click at [193, 137] on div "Select type" at bounding box center [180, 136] width 37 height 10
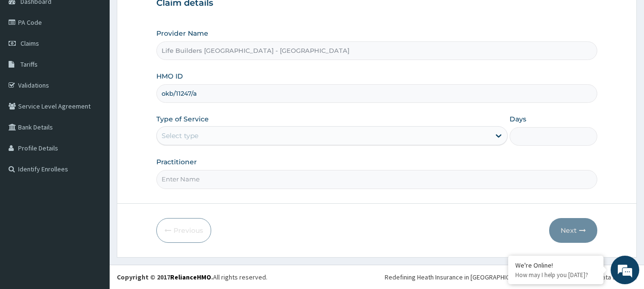
click at [186, 140] on div "Select type" at bounding box center [180, 136] width 37 height 10
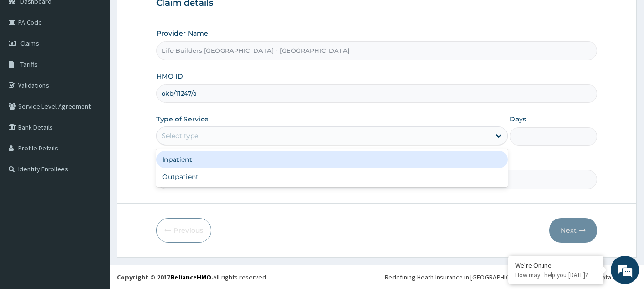
scroll to position [0, 0]
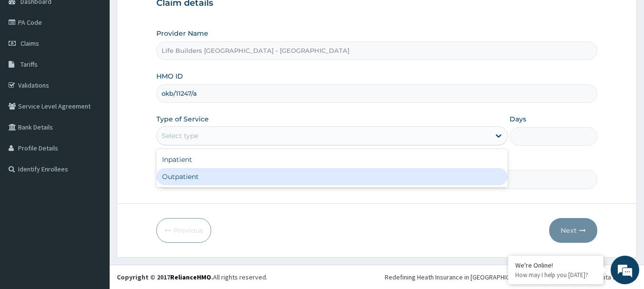
click at [177, 177] on div "Outpatient" at bounding box center [331, 176] width 351 height 17
type input "1"
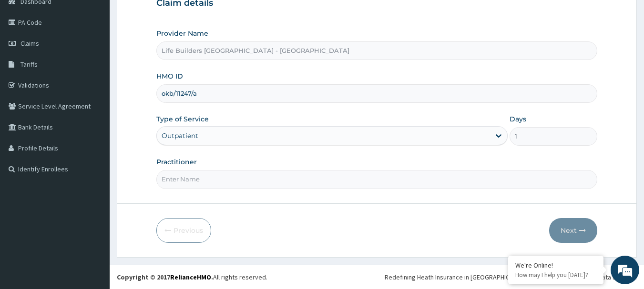
click at [221, 178] on input "Practitioner" at bounding box center [377, 179] width 442 height 19
type input "[PERSON_NAME]"
click at [568, 234] on button "Next" at bounding box center [573, 230] width 48 height 25
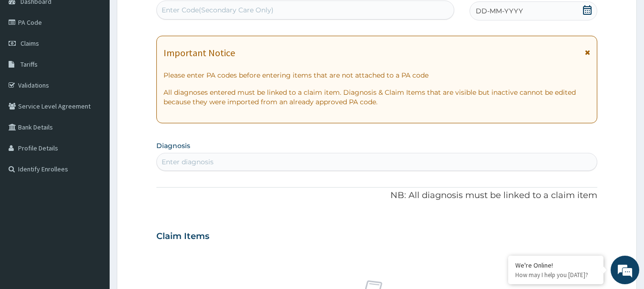
click at [588, 51] on icon at bounding box center [587, 52] width 5 height 7
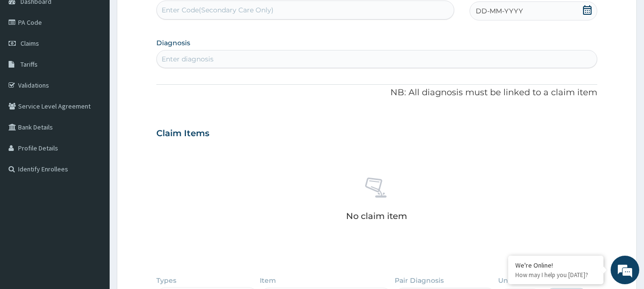
click at [589, 11] on icon at bounding box center [588, 10] width 10 height 10
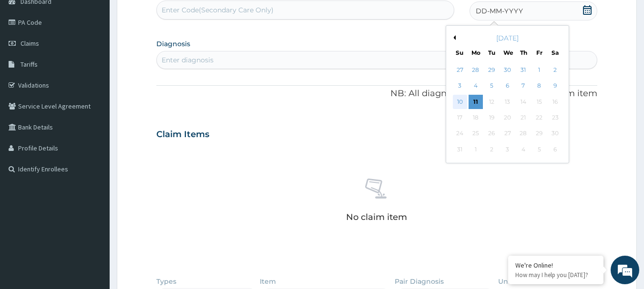
click at [458, 99] on div "10" at bounding box center [460, 102] width 14 height 14
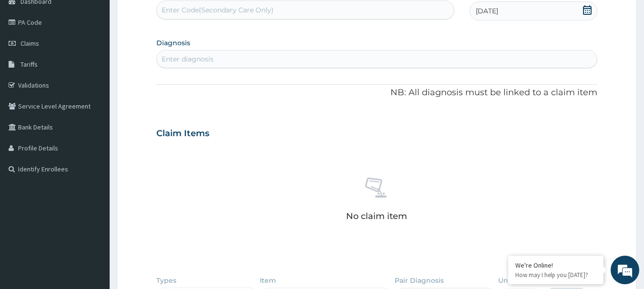
click at [217, 57] on div "Enter diagnosis" at bounding box center [377, 59] width 441 height 15
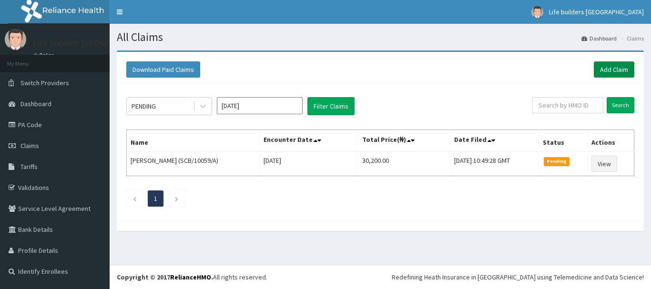
click at [619, 67] on link "Add Claim" at bounding box center [614, 70] width 41 height 16
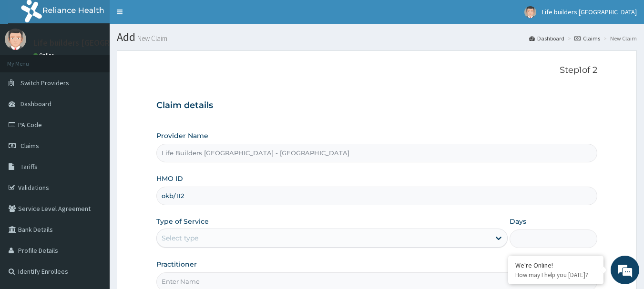
type input "okb/11247/a"
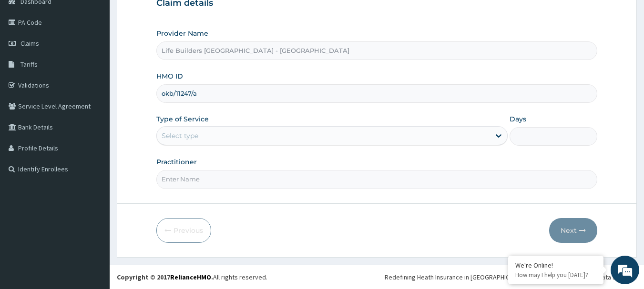
click at [175, 135] on div "Select type" at bounding box center [180, 136] width 37 height 10
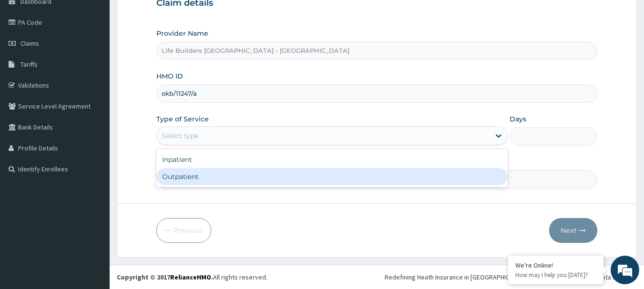
click at [174, 179] on div "Outpatient" at bounding box center [331, 176] width 351 height 17
type input "1"
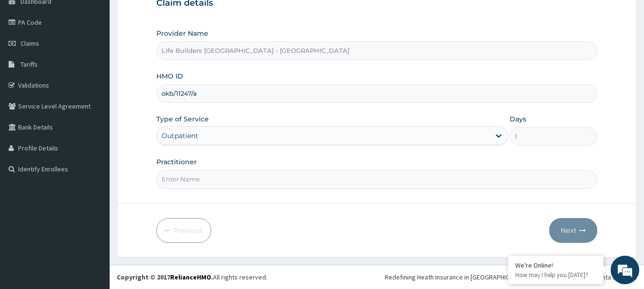
click at [180, 177] on input "Practitioner" at bounding box center [377, 179] width 442 height 19
type input "[PERSON_NAME]"
click at [574, 233] on button "Next" at bounding box center [573, 230] width 48 height 25
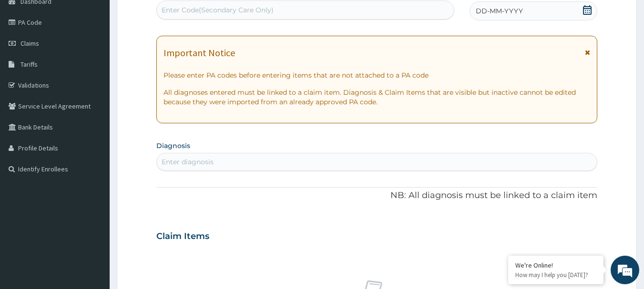
scroll to position [0, 0]
click at [590, 52] on icon at bounding box center [587, 52] width 5 height 7
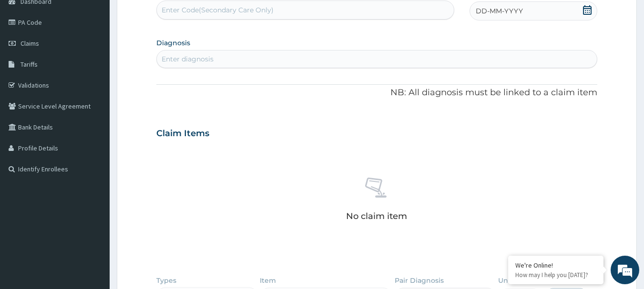
click at [588, 9] on icon at bounding box center [588, 10] width 10 height 10
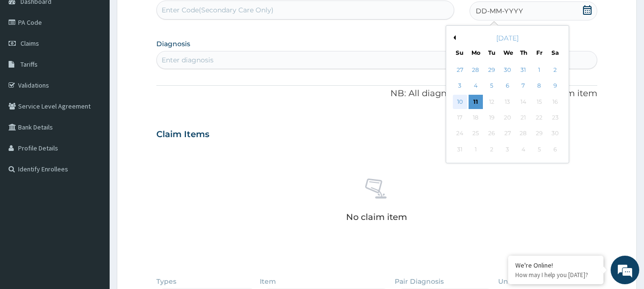
click at [459, 104] on div "10" at bounding box center [460, 102] width 14 height 14
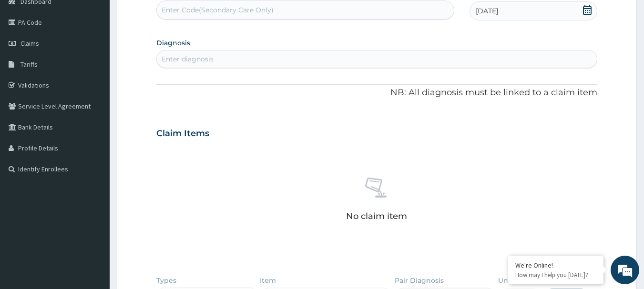
click at [263, 59] on div "Enter diagnosis" at bounding box center [377, 59] width 441 height 15
type input "plasmo"
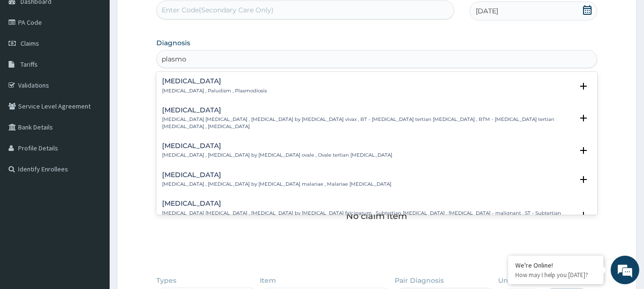
click at [175, 80] on h4 "Malaria" at bounding box center [214, 81] width 105 height 7
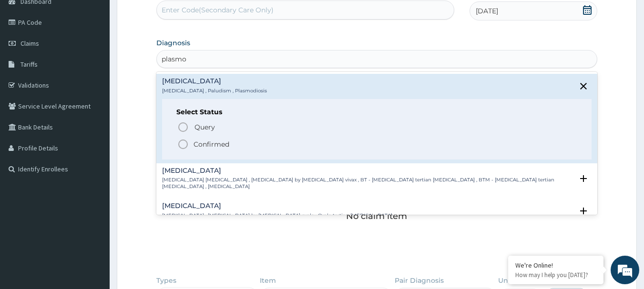
click at [183, 144] on icon "status option filled" at bounding box center [182, 144] width 11 height 11
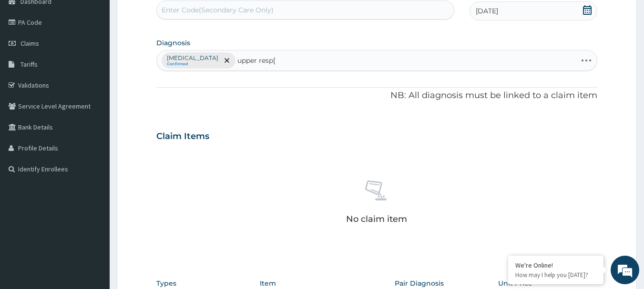
type input "upper resp"
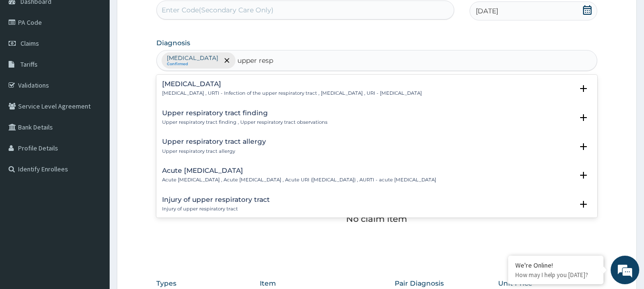
click at [215, 85] on h4 "Upper respiratory infection" at bounding box center [292, 84] width 260 height 7
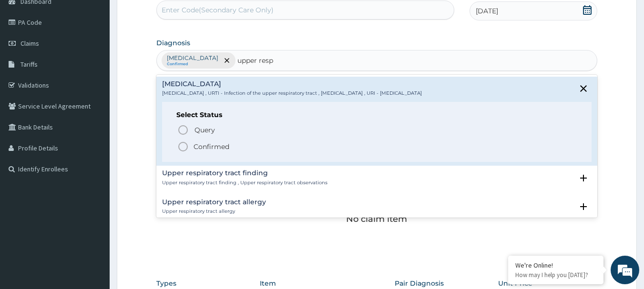
click at [183, 149] on icon "status option filled" at bounding box center [182, 146] width 11 height 11
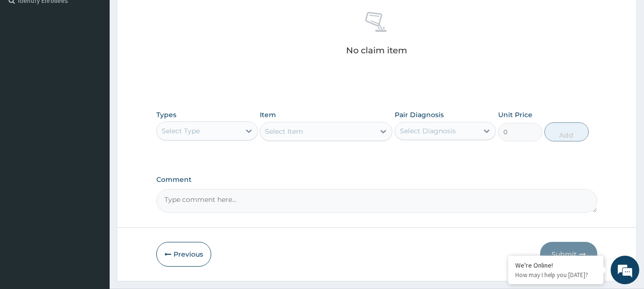
scroll to position [295, 0]
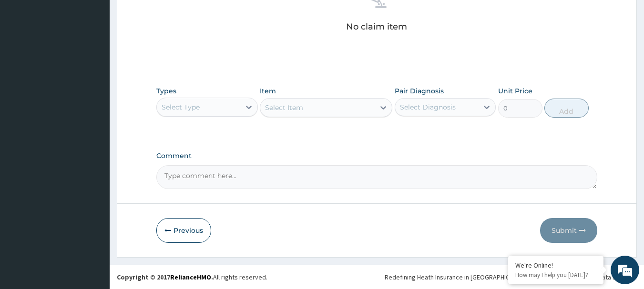
click at [194, 112] on div "Select Type" at bounding box center [181, 108] width 38 height 10
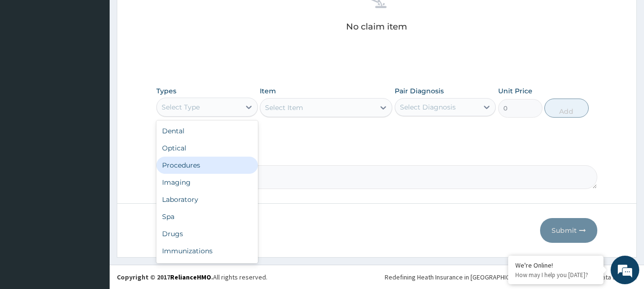
click at [194, 167] on div "Procedures" at bounding box center [207, 165] width 102 height 17
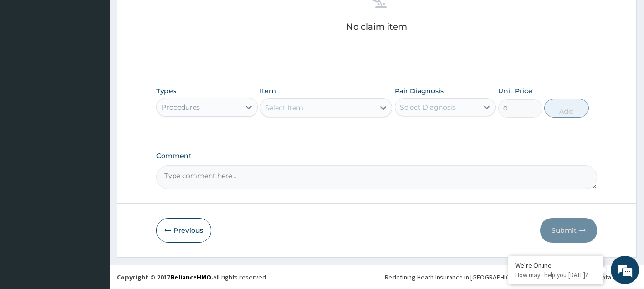
click at [320, 108] on div "Select Item" at bounding box center [317, 107] width 114 height 15
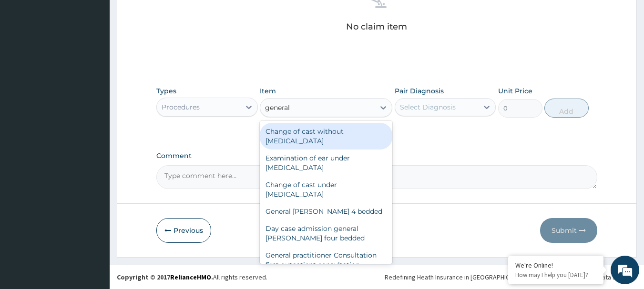
type input "general p"
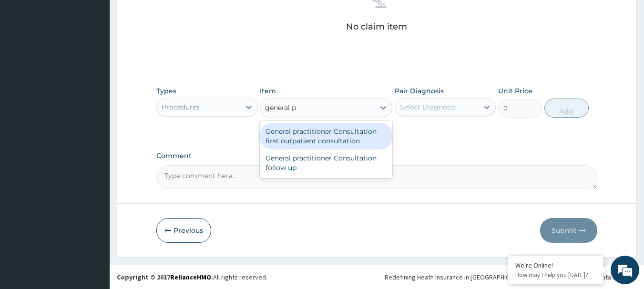
click at [324, 134] on div "General practitioner Consultation first outpatient consultation" at bounding box center [326, 136] width 133 height 27
type input "3000"
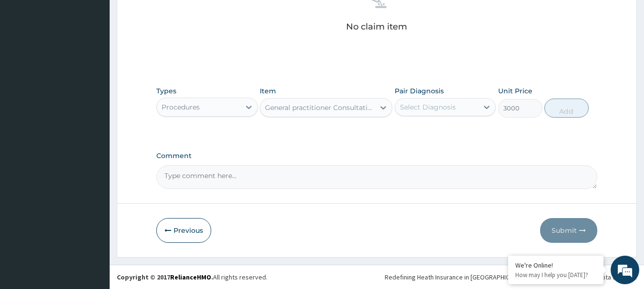
click at [420, 104] on div "Select Diagnosis" at bounding box center [428, 108] width 56 height 10
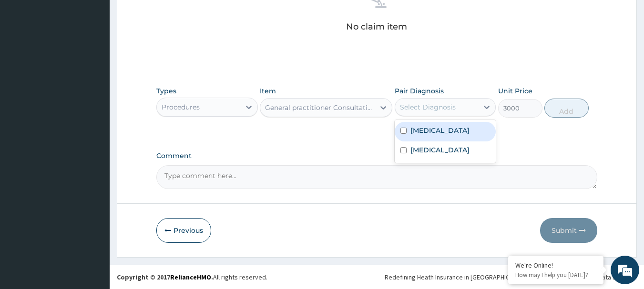
click at [418, 133] on label "Malaria" at bounding box center [440, 131] width 59 height 10
checkbox input "true"
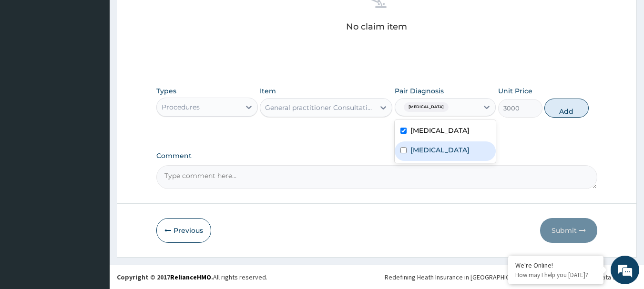
click at [421, 155] on label "Upper respiratory infection" at bounding box center [440, 150] width 59 height 10
checkbox input "true"
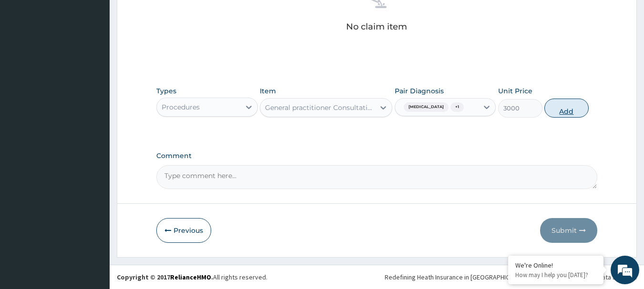
click at [560, 113] on button "Add" at bounding box center [567, 108] width 44 height 19
type input "0"
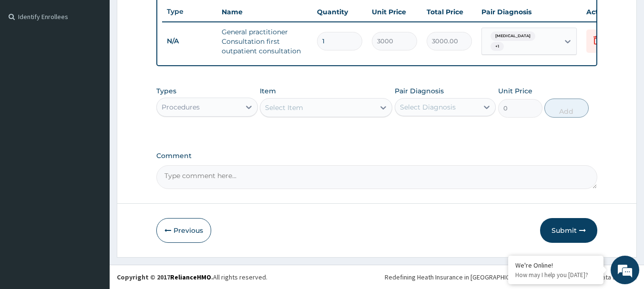
click at [284, 116] on div "Select Item" at bounding box center [326, 107] width 133 height 19
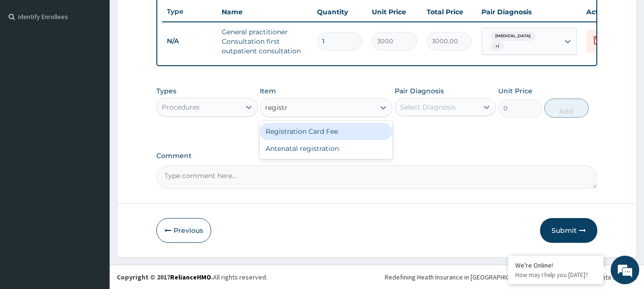
type input "registra"
click at [285, 134] on div "Registration Card Fee" at bounding box center [326, 131] width 133 height 17
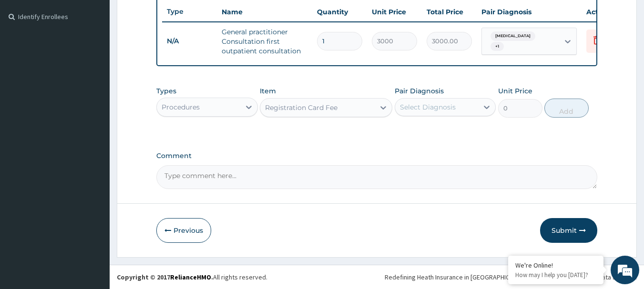
type input "2000"
click at [415, 113] on div "Select Diagnosis" at bounding box center [436, 107] width 83 height 15
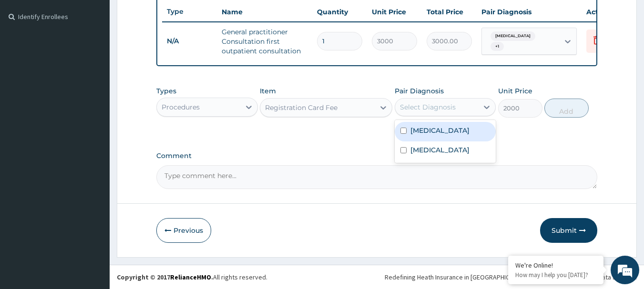
drag, startPoint x: 418, startPoint y: 131, endPoint x: 424, endPoint y: 155, distance: 25.1
click at [419, 131] on label "Malaria" at bounding box center [440, 131] width 59 height 10
checkbox input "true"
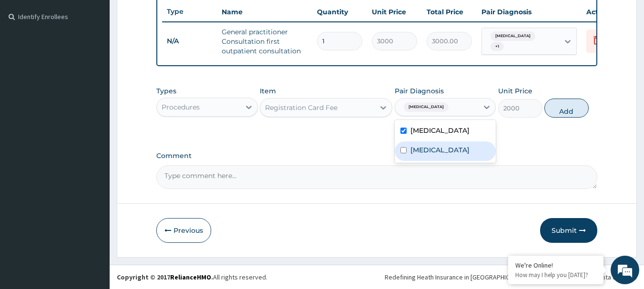
click at [425, 155] on label "Upper respiratory infection" at bounding box center [440, 150] width 59 height 10
checkbox input "true"
click at [572, 110] on button "Add" at bounding box center [567, 108] width 44 height 19
type input "0"
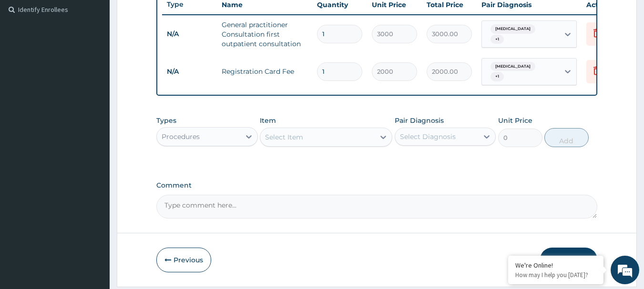
click at [227, 140] on div "Procedures" at bounding box center [198, 136] width 83 height 15
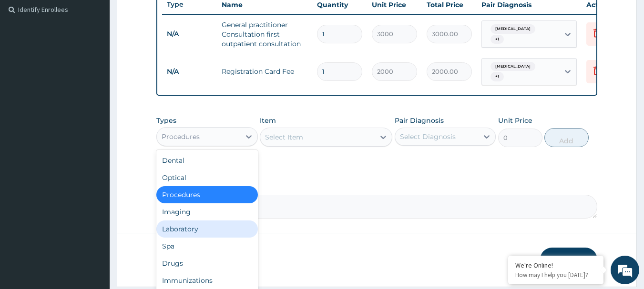
click at [181, 233] on div "Laboratory" at bounding box center [207, 229] width 102 height 17
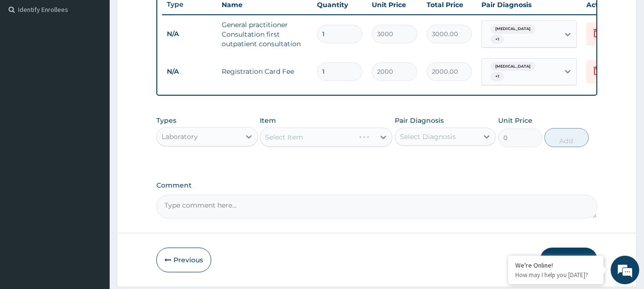
click at [300, 147] on div "Select Item" at bounding box center [326, 137] width 133 height 19
click at [320, 140] on div "Select Item" at bounding box center [317, 137] width 114 height 15
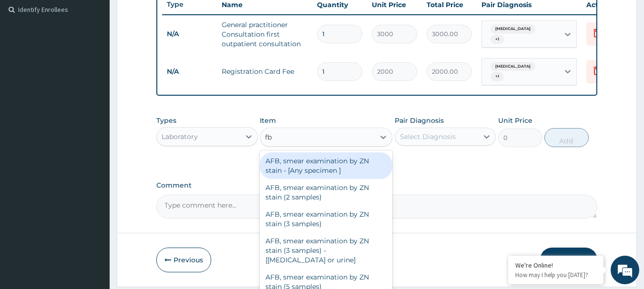
type input "fbc"
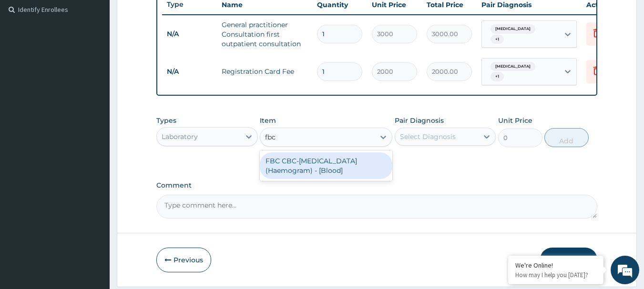
click at [331, 167] on div "FBC CBC-Complete Blood Count (Haemogram) - [Blood]" at bounding box center [326, 166] width 133 height 27
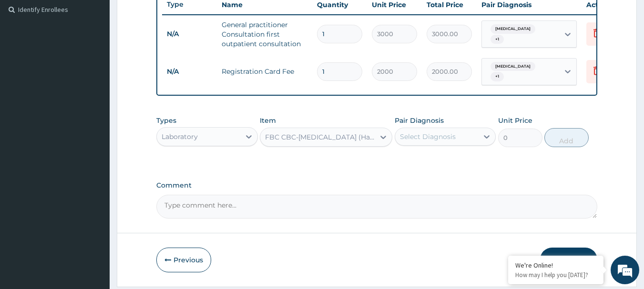
type input "3000"
click at [440, 141] on div "Select Diagnosis" at bounding box center [428, 137] width 56 height 10
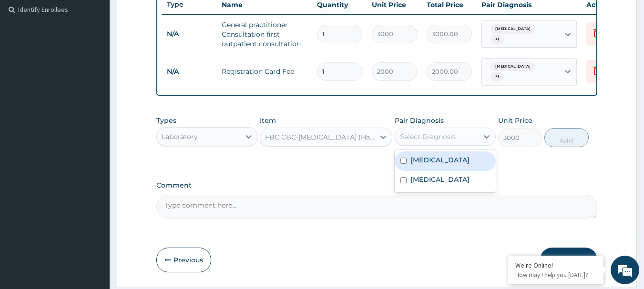
click at [429, 165] on label "Malaria" at bounding box center [440, 160] width 59 height 10
checkbox input "true"
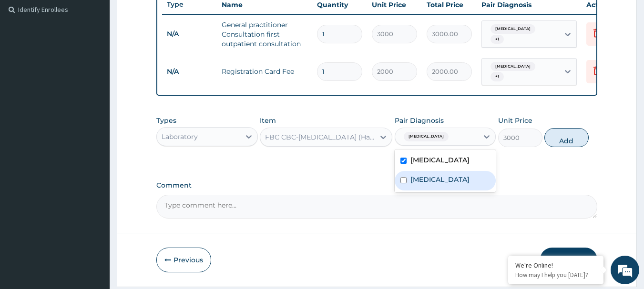
click at [429, 185] on label "Upper respiratory infection" at bounding box center [440, 180] width 59 height 10
checkbox input "true"
click at [578, 144] on button "Add" at bounding box center [567, 137] width 44 height 19
type input "0"
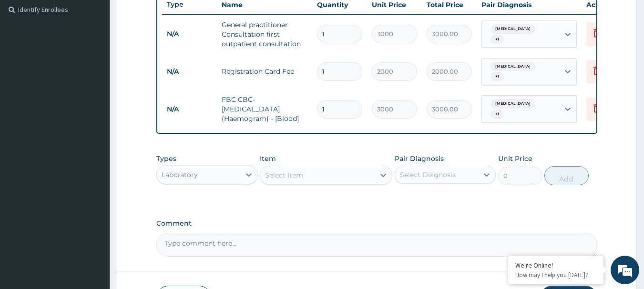
click at [324, 183] on div "Select Item" at bounding box center [317, 175] width 114 height 15
type input "r"
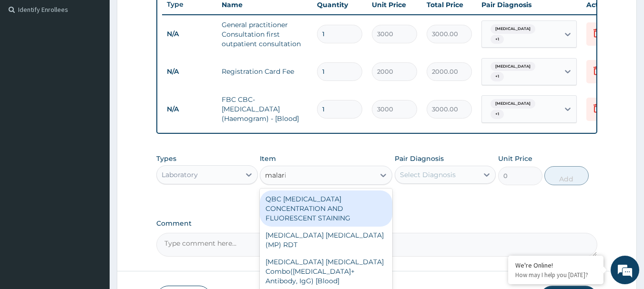
type input "malaria"
click at [316, 214] on div "QBC MALARIA CONCENTRATION AND FLUORESCENT STAINING" at bounding box center [326, 209] width 133 height 36
type input "2000"
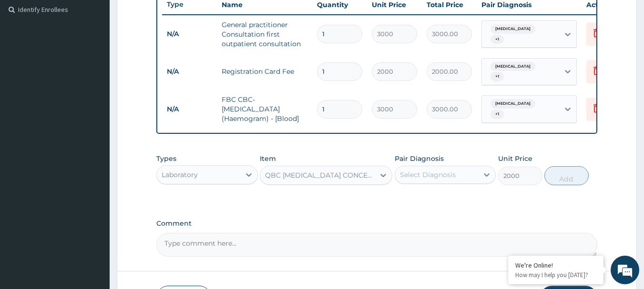
click at [426, 175] on div "Select Diagnosis" at bounding box center [428, 175] width 56 height 10
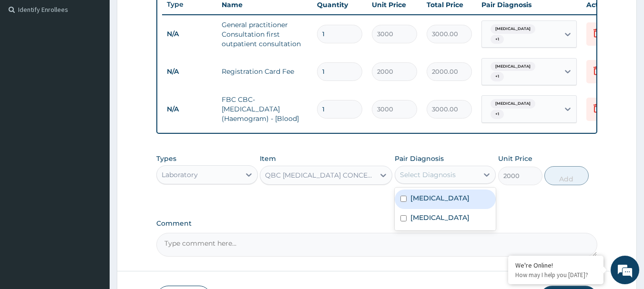
click at [430, 199] on label "Malaria" at bounding box center [440, 199] width 59 height 10
checkbox input "true"
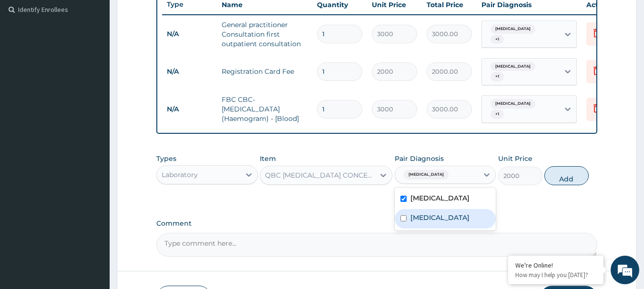
click at [432, 223] on label "Upper respiratory infection" at bounding box center [440, 218] width 59 height 10
checkbox input "true"
click at [564, 183] on button "Add" at bounding box center [567, 175] width 44 height 19
type input "0"
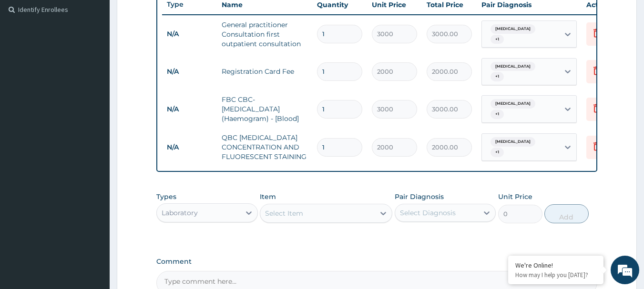
scroll to position [358, 0]
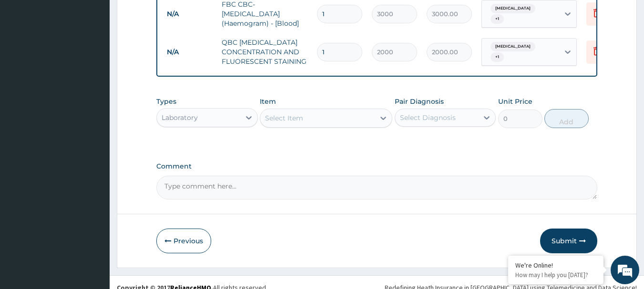
click at [206, 122] on div "Laboratory" at bounding box center [198, 117] width 83 height 15
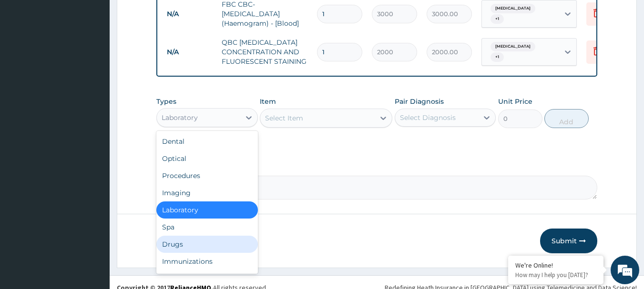
click at [179, 253] on div "Drugs" at bounding box center [207, 244] width 102 height 17
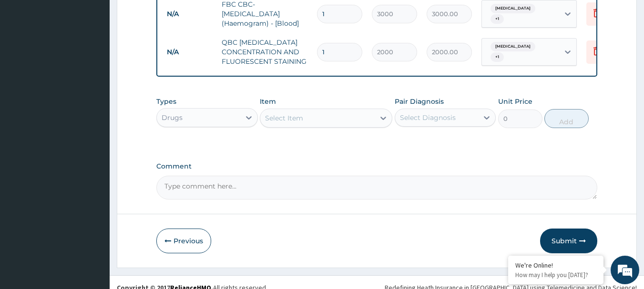
click at [331, 123] on div "Select Item" at bounding box center [317, 118] width 114 height 15
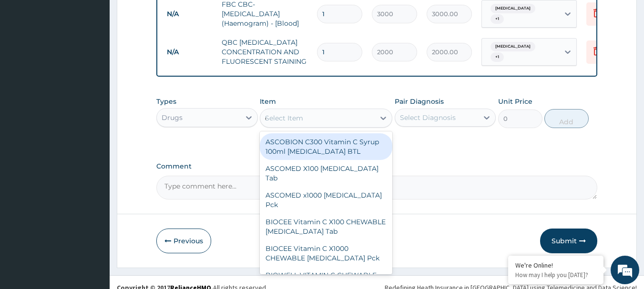
type input "emal"
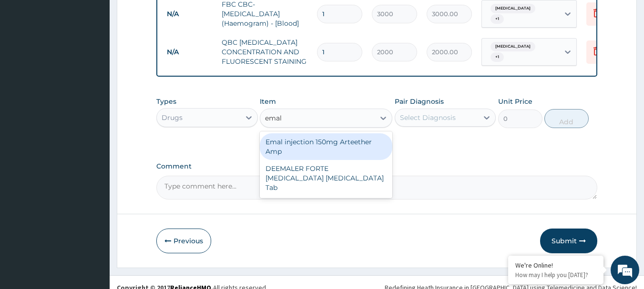
click at [326, 153] on div "Emal injection 150mg Arteether Amp" at bounding box center [326, 147] width 133 height 27
type input "876"
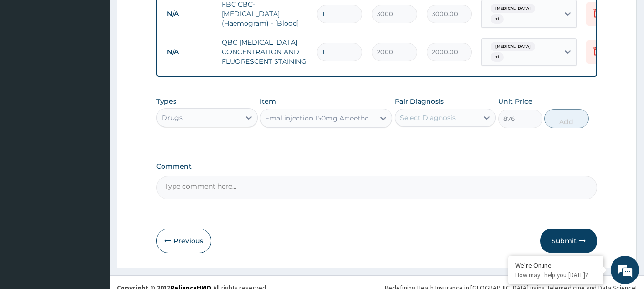
click at [434, 118] on div "Select Diagnosis" at bounding box center [428, 118] width 56 height 10
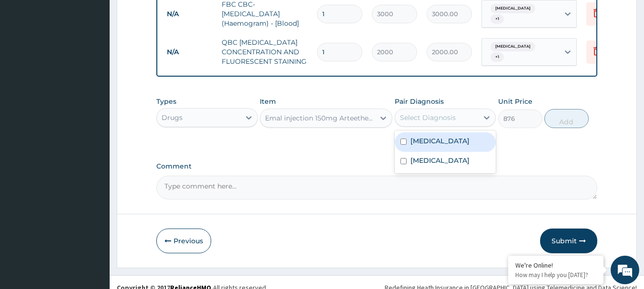
click at [433, 144] on label "Malaria" at bounding box center [440, 141] width 59 height 10
checkbox input "true"
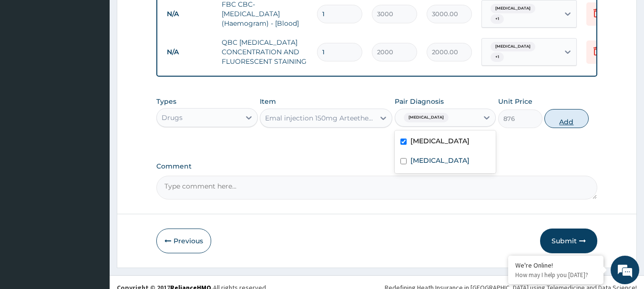
click at [574, 117] on button "Add" at bounding box center [567, 118] width 44 height 19
type input "0"
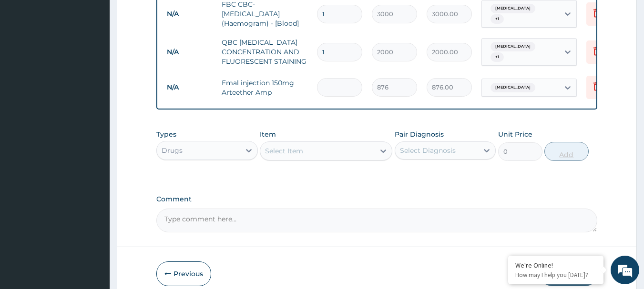
type input "0.00"
type input "3"
type input "2628.00"
type input "3"
click at [345, 152] on div "Select Item" at bounding box center [317, 151] width 114 height 15
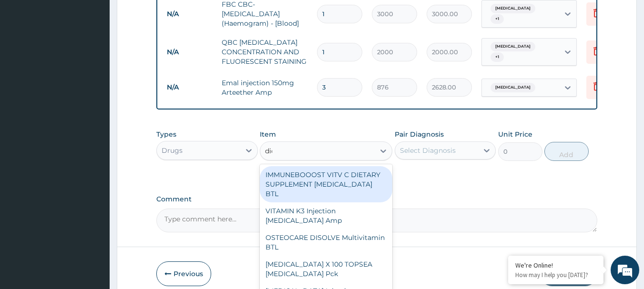
type input "diclofe"
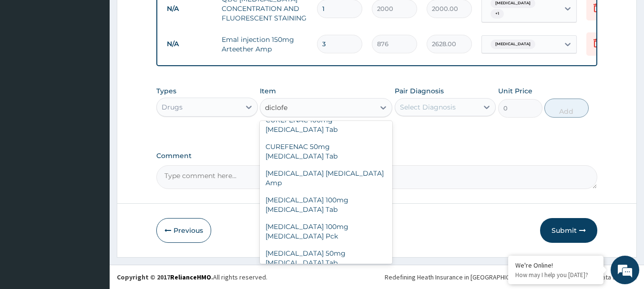
scroll to position [191, 0]
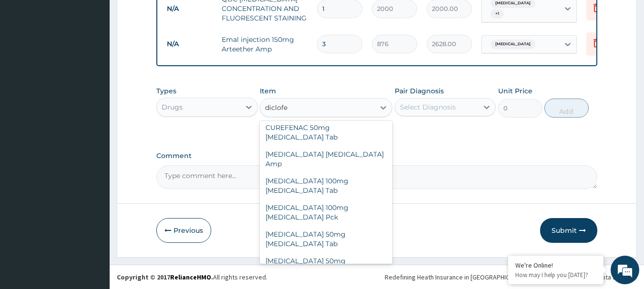
type input "180"
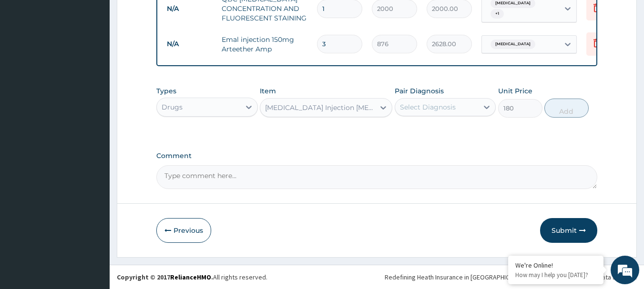
click at [335, 110] on div "DICLOFENAC SODIUM Injection Diclofenac Amp" at bounding box center [320, 108] width 111 height 10
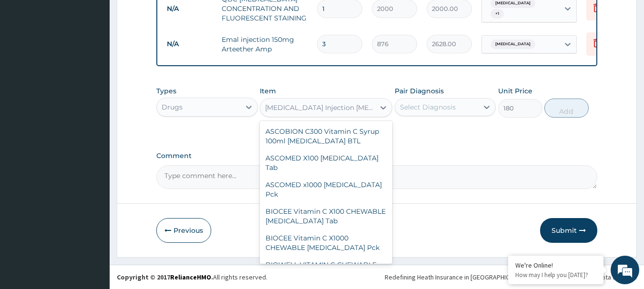
scroll to position [36917, 0]
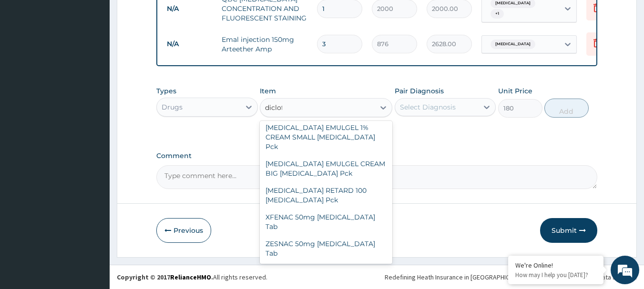
type input "diclofe"
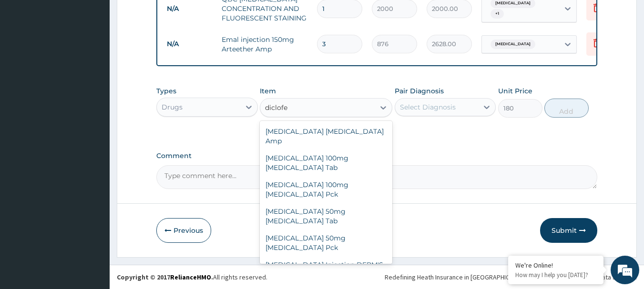
scroll to position [224, 0]
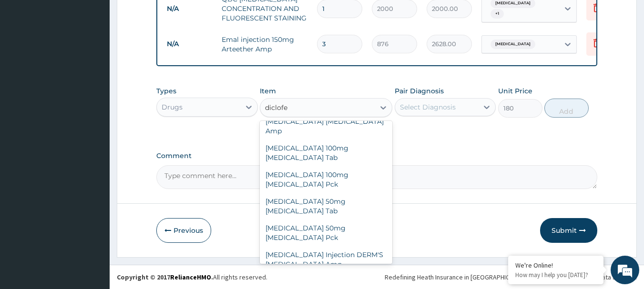
click at [348, 273] on div "DICLOFENAC SODIUM Injection Diclofenac Amp" at bounding box center [326, 286] width 133 height 27
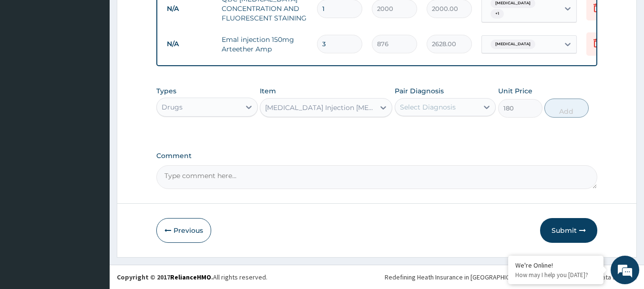
click at [450, 112] on div "Select Diagnosis" at bounding box center [428, 108] width 56 height 10
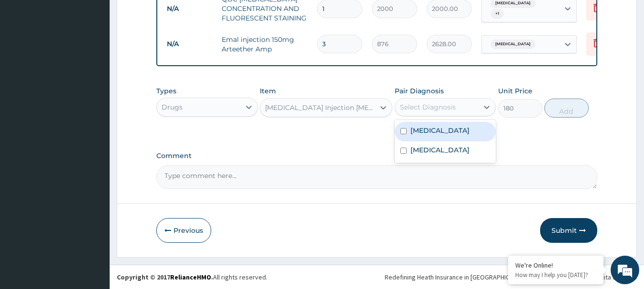
click at [451, 137] on div "Malaria" at bounding box center [446, 132] width 102 height 20
checkbox input "true"
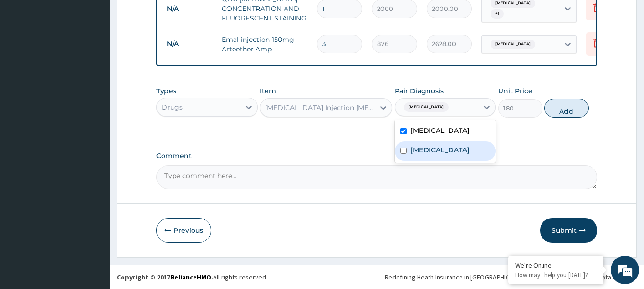
click at [450, 155] on label "Upper respiratory infection" at bounding box center [440, 150] width 59 height 10
checkbox input "true"
click at [564, 113] on button "Add" at bounding box center [567, 108] width 44 height 19
type input "0"
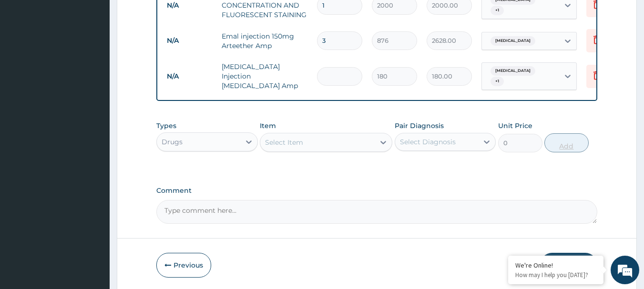
type input "0.00"
type input "2"
type input "360.00"
type input "2"
click at [316, 140] on div "Select Item" at bounding box center [317, 142] width 114 height 15
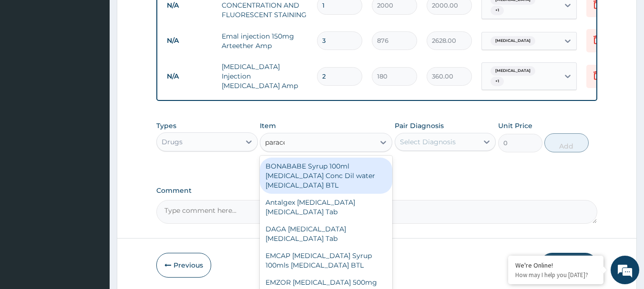
type input "paraceta"
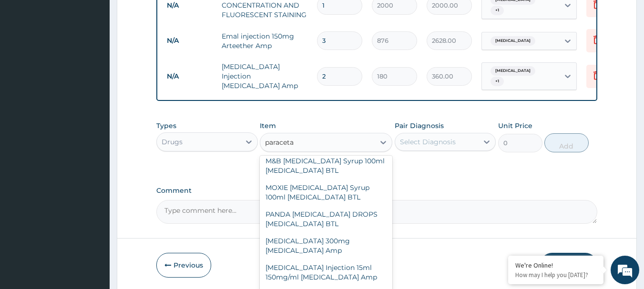
scroll to position [262, 0]
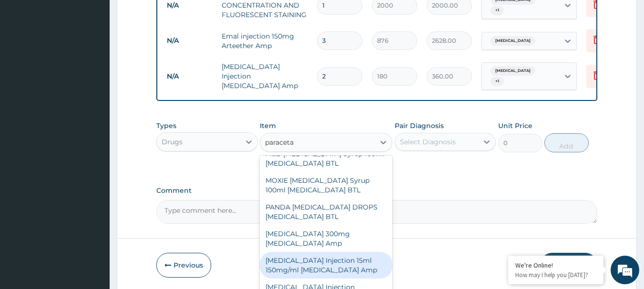
click at [323, 265] on div "PARACETAMOL Injection 15ml 150mg/ml Acetaminophen Amp" at bounding box center [326, 265] width 133 height 27
type input "600"
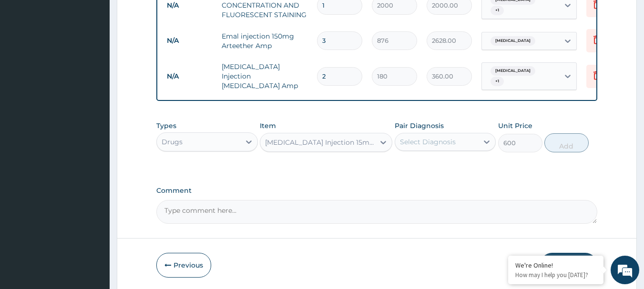
click at [418, 143] on div "Select Diagnosis" at bounding box center [428, 142] width 56 height 10
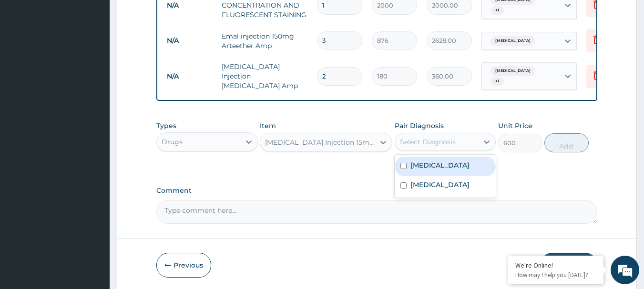
click at [432, 167] on label "Malaria" at bounding box center [440, 166] width 59 height 10
checkbox input "true"
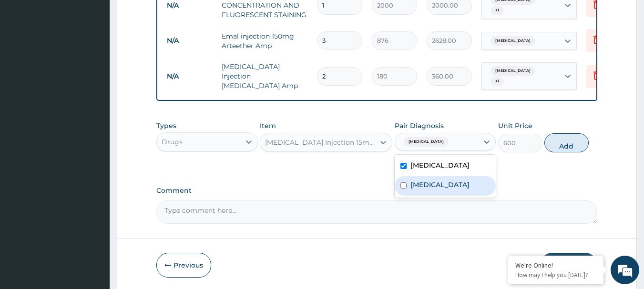
click at [437, 190] on label "Upper respiratory infection" at bounding box center [440, 185] width 59 height 10
checkbox input "true"
click at [567, 141] on button "Add" at bounding box center [567, 143] width 44 height 19
type input "0"
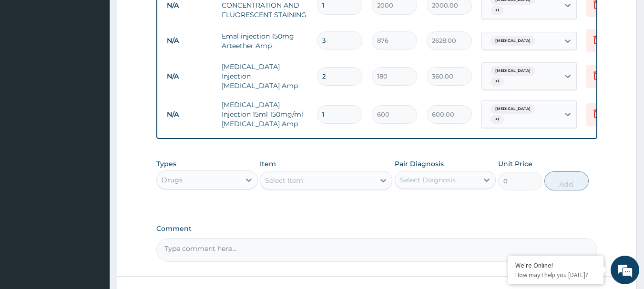
click at [331, 106] on input "1" at bounding box center [339, 114] width 45 height 19
type input "0.00"
type input "2"
type input "1200.00"
type input "2"
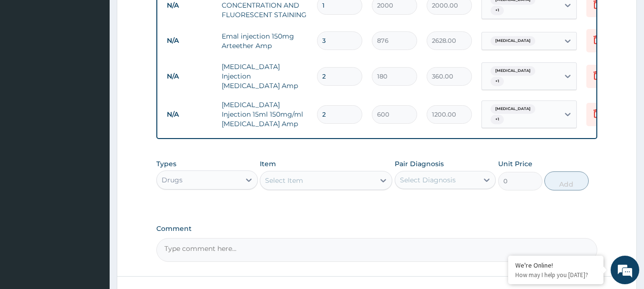
click at [304, 186] on div "Select Item" at bounding box center [317, 180] width 114 height 15
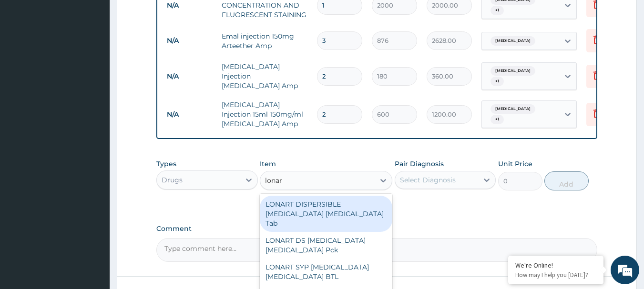
type input "lonart"
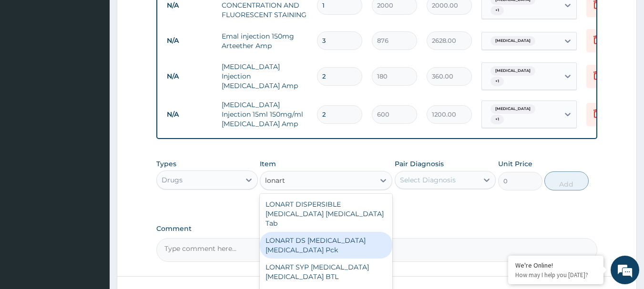
scroll to position [48, 0]
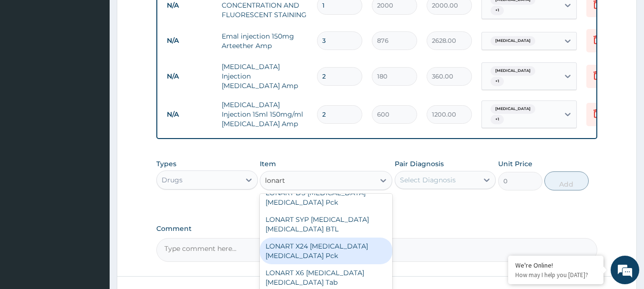
click at [320, 242] on div "LONART X24 Artemether Lumefantrine Pck" at bounding box center [326, 251] width 133 height 27
type input "732"
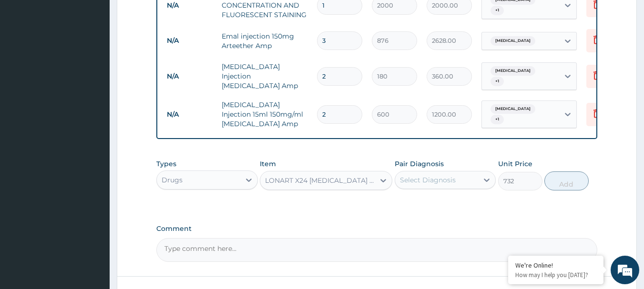
click at [425, 179] on div "Select Diagnosis" at bounding box center [428, 180] width 56 height 10
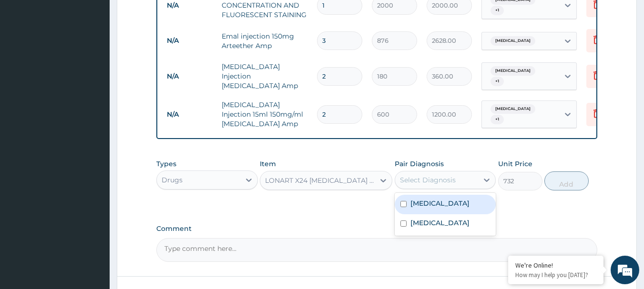
click at [426, 206] on label "Malaria" at bounding box center [440, 204] width 59 height 10
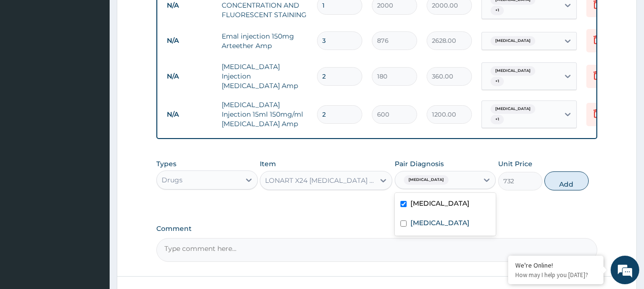
checkbox input "true"
click at [573, 181] on button "Add" at bounding box center [567, 181] width 44 height 19
type input "0"
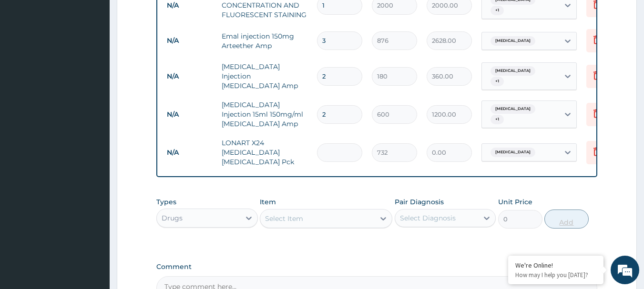
type input "0.00"
type input "6"
type input "4392.00"
type input "6"
click at [317, 215] on div "Select Item" at bounding box center [317, 218] width 114 height 15
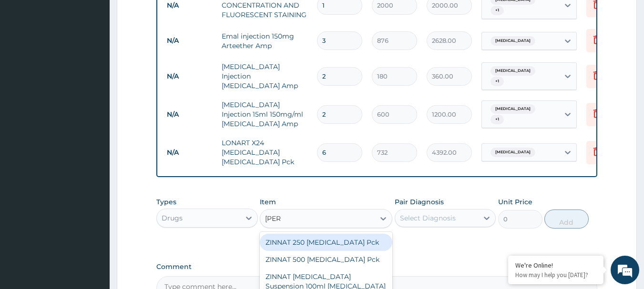
type input "zinnat"
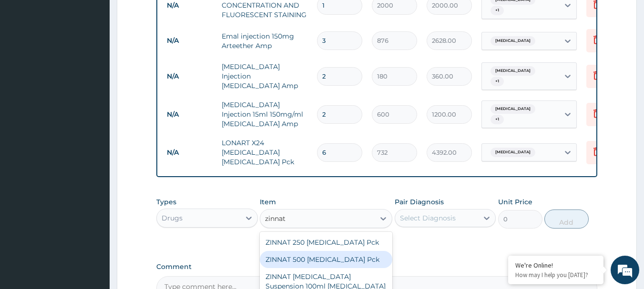
click at [317, 251] on div "ZINNAT 500 Cefuroxime Pck" at bounding box center [326, 259] width 133 height 17
type input "3600"
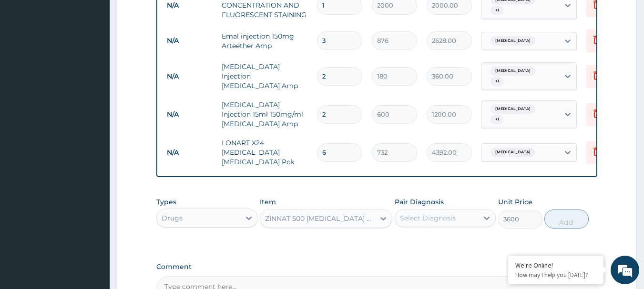
click at [424, 217] on div "Select Diagnosis" at bounding box center [436, 218] width 83 height 15
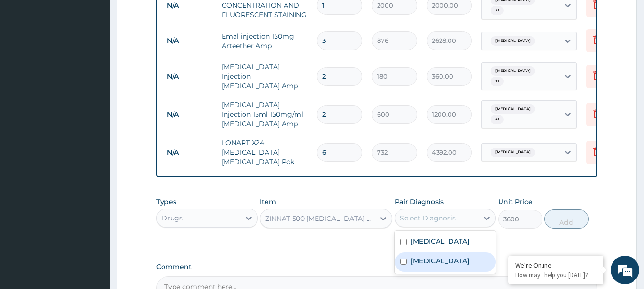
click at [433, 264] on label "Upper respiratory infection" at bounding box center [440, 262] width 59 height 10
checkbox input "true"
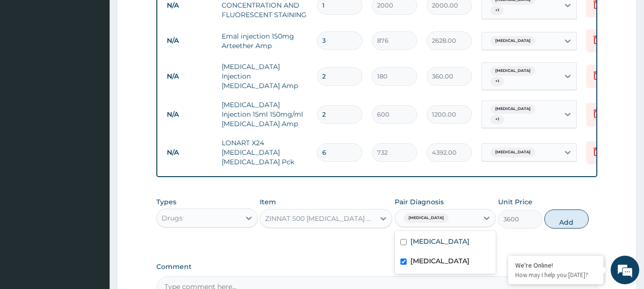
click at [577, 213] on button "Add" at bounding box center [567, 219] width 44 height 19
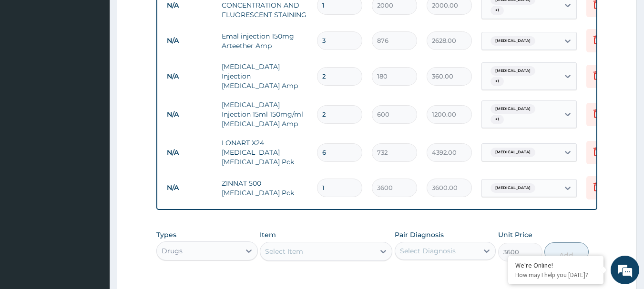
type input "0"
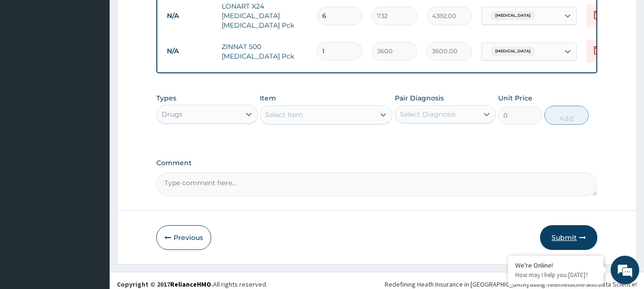
click at [564, 233] on button "Submit" at bounding box center [568, 238] width 57 height 25
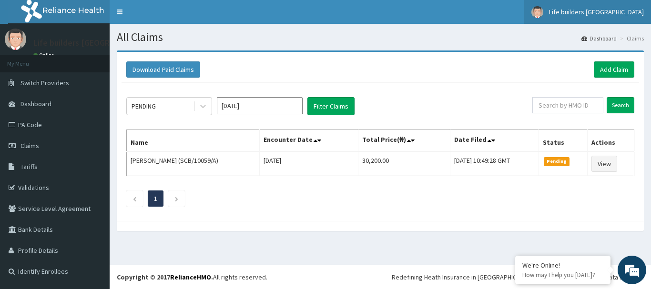
click at [602, 12] on span "Life builders [GEOGRAPHIC_DATA]" at bounding box center [596, 12] width 95 height 9
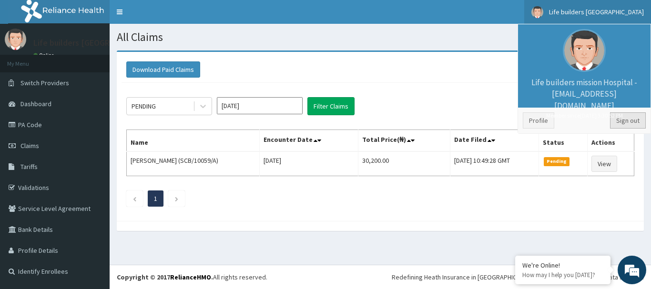
click at [629, 120] on link "Sign out" at bounding box center [628, 121] width 36 height 16
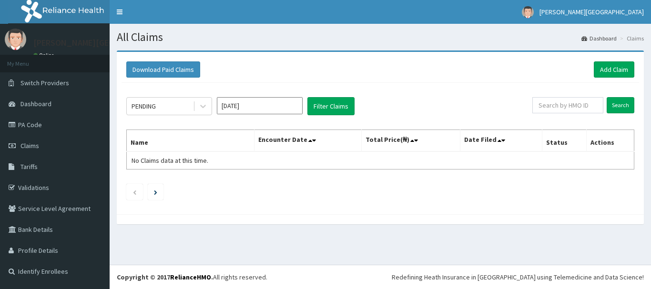
click at [238, 110] on input "Aug 2025" at bounding box center [260, 105] width 86 height 17
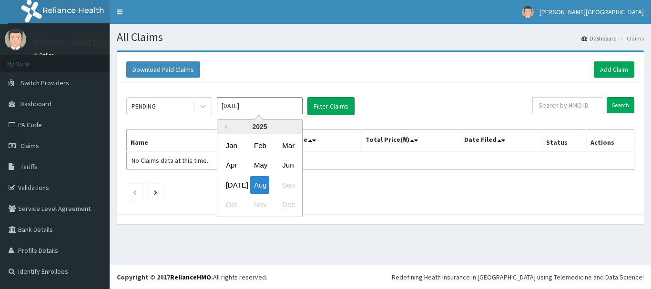
click at [229, 184] on div "Jul" at bounding box center [231, 185] width 19 height 18
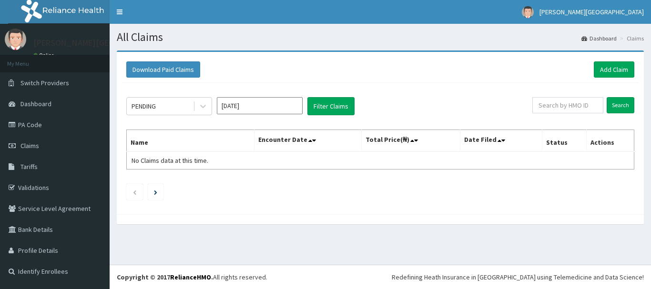
type input "Jul 2025"
click at [175, 114] on div "PENDING" at bounding box center [169, 106] width 86 height 18
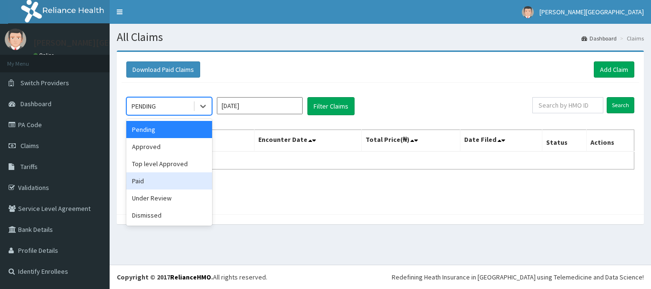
click at [150, 177] on div "Paid" at bounding box center [169, 181] width 86 height 17
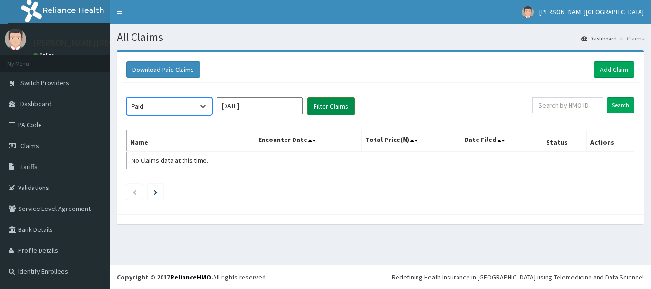
click at [339, 111] on button "Filter Claims" at bounding box center [331, 106] width 47 height 18
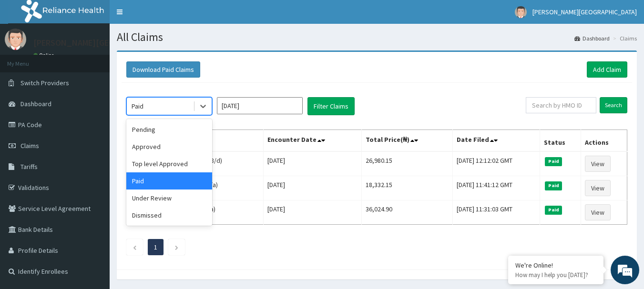
click at [178, 105] on div "Paid" at bounding box center [160, 106] width 66 height 15
click at [155, 147] on div "Approved" at bounding box center [169, 146] width 86 height 17
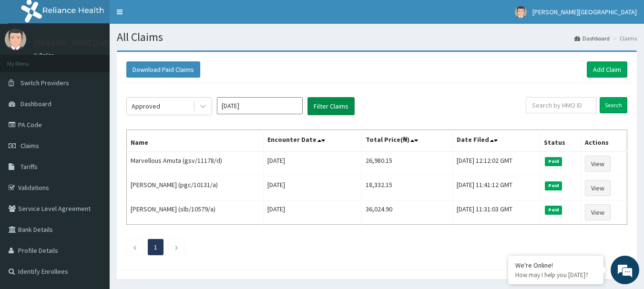
click at [327, 109] on button "Filter Claims" at bounding box center [331, 106] width 47 height 18
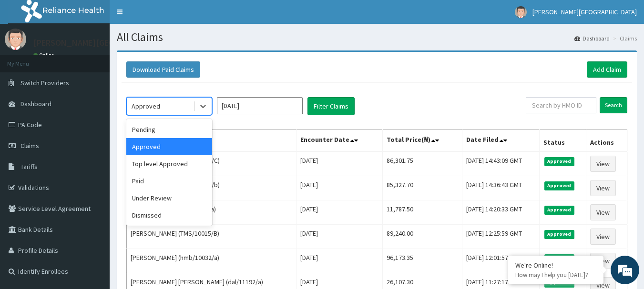
click at [175, 106] on div "Approved" at bounding box center [160, 106] width 66 height 15
click at [137, 182] on div "Paid" at bounding box center [169, 181] width 86 height 17
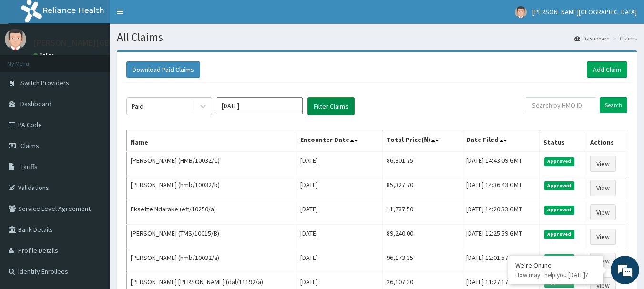
click at [322, 103] on button "Filter Claims" at bounding box center [331, 106] width 47 height 18
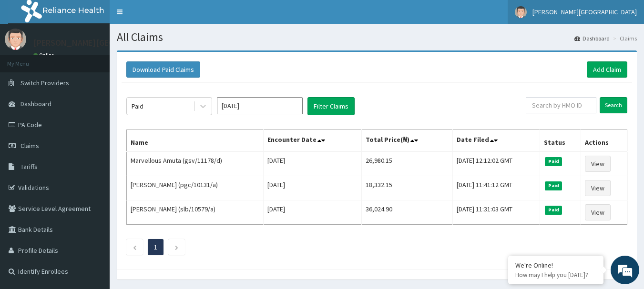
click at [608, 14] on span "Al-Sadiq Medical centre" at bounding box center [585, 12] width 104 height 9
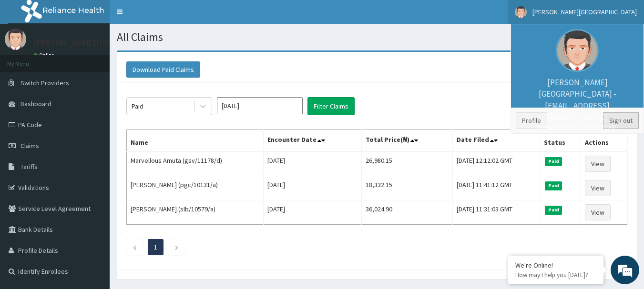
click at [620, 123] on link "Sign out" at bounding box center [621, 121] width 36 height 16
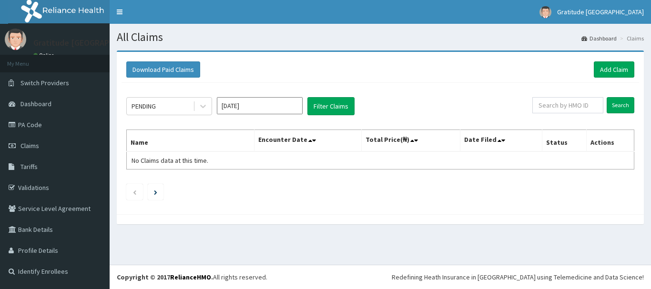
click at [261, 104] on input "[DATE]" at bounding box center [260, 105] width 86 height 17
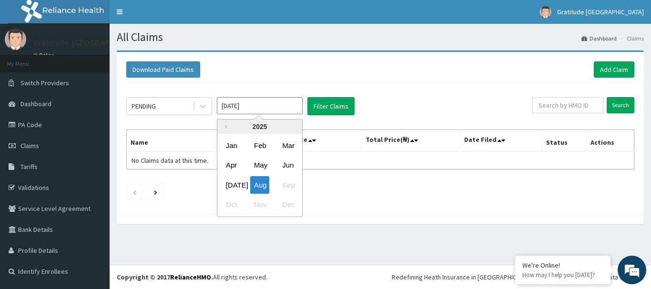
click at [228, 184] on div "[DATE]" at bounding box center [231, 185] width 19 height 18
type input "[DATE]"
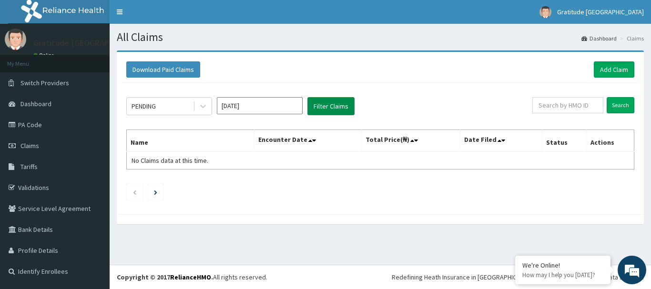
click at [320, 106] on button "Filter Claims" at bounding box center [331, 106] width 47 height 18
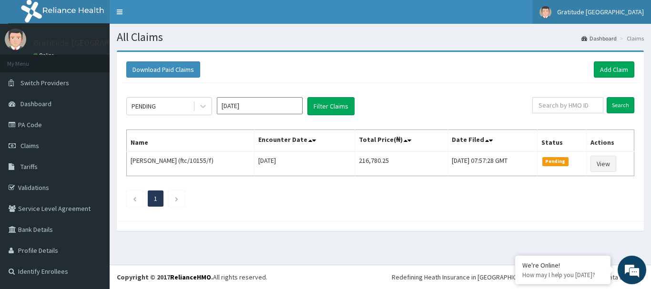
click at [613, 12] on span "Gratitude [GEOGRAPHIC_DATA]" at bounding box center [600, 12] width 87 height 9
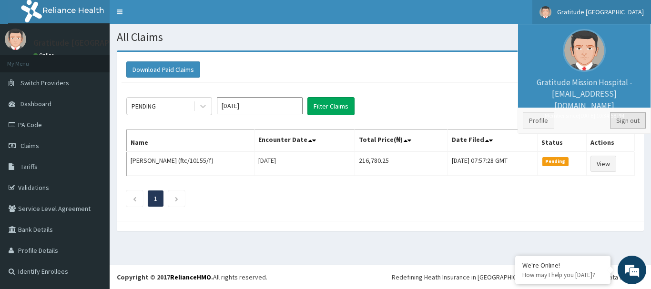
click at [629, 121] on link "Sign out" at bounding box center [628, 121] width 36 height 16
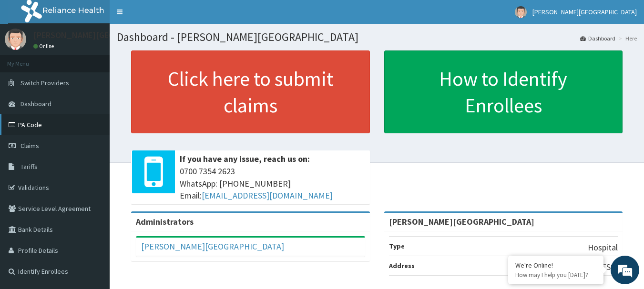
click at [31, 124] on link "PA Code" at bounding box center [55, 124] width 110 height 21
click at [36, 125] on link "PA Code" at bounding box center [55, 124] width 110 height 21
